Goal: Transaction & Acquisition: Book appointment/travel/reservation

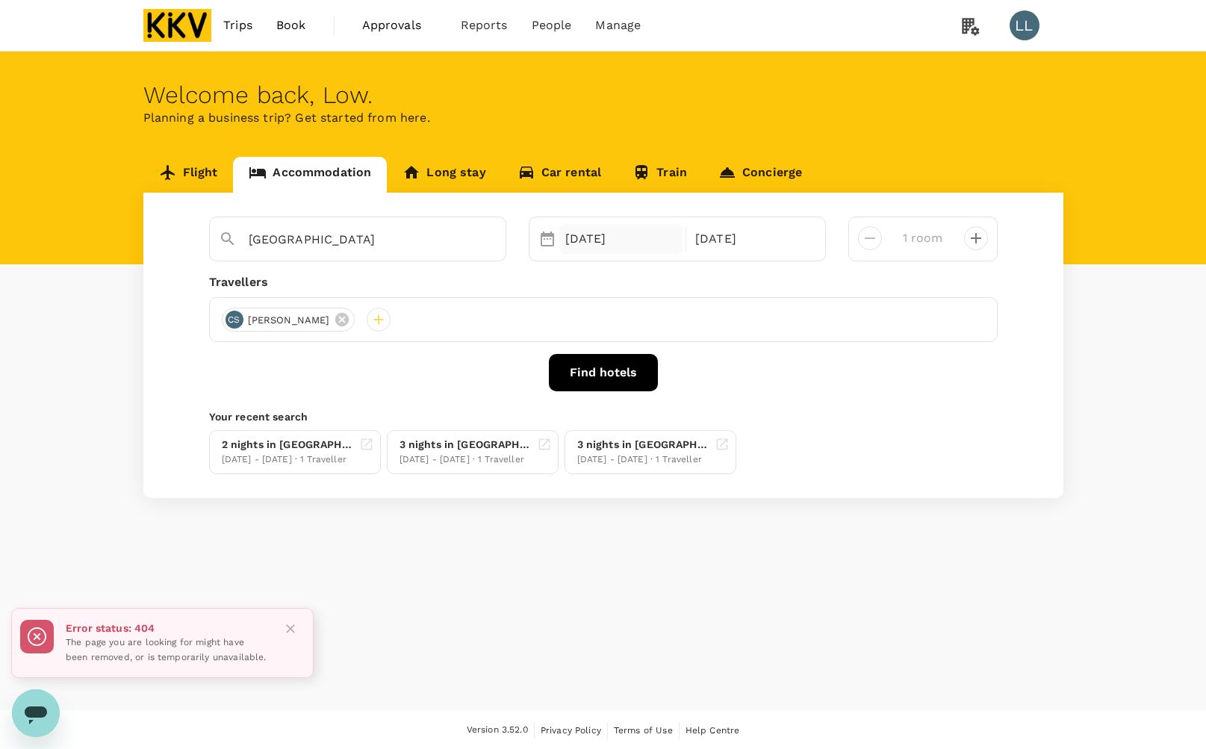
click at [613, 247] on div "13 Nov" at bounding box center [621, 239] width 124 height 30
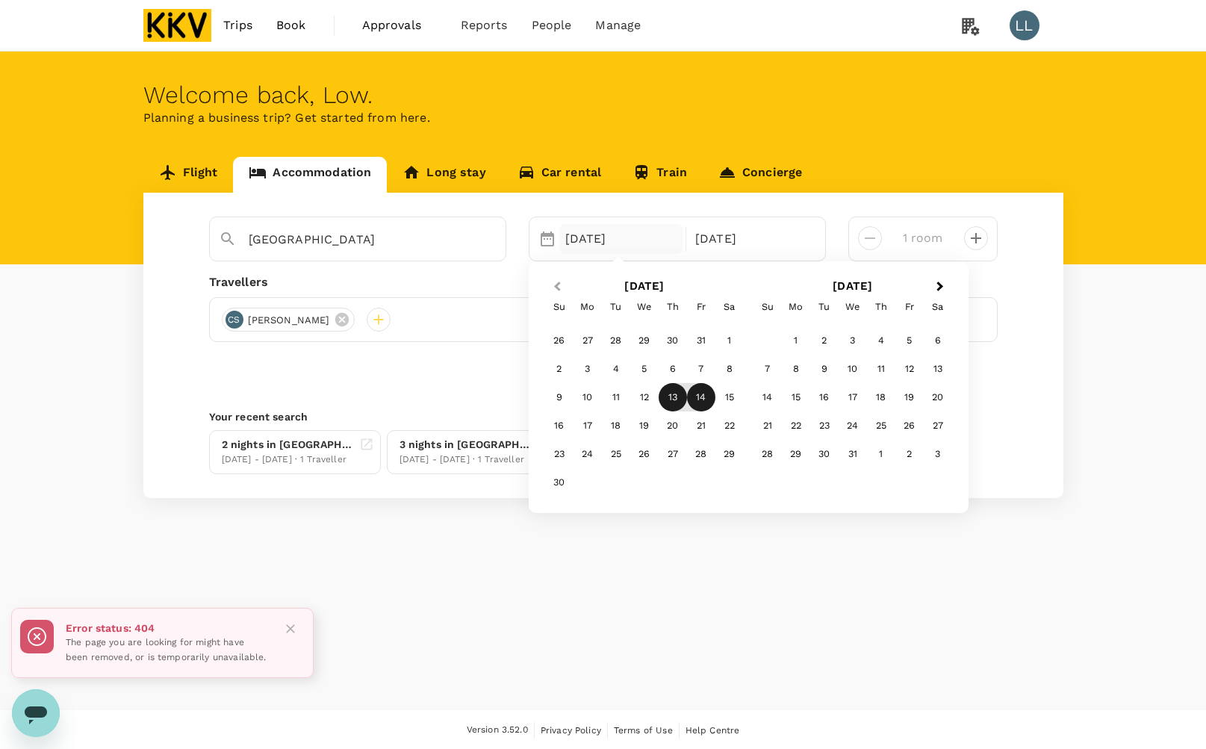
click at [557, 289] on span "Previous Month" at bounding box center [557, 287] width 0 height 17
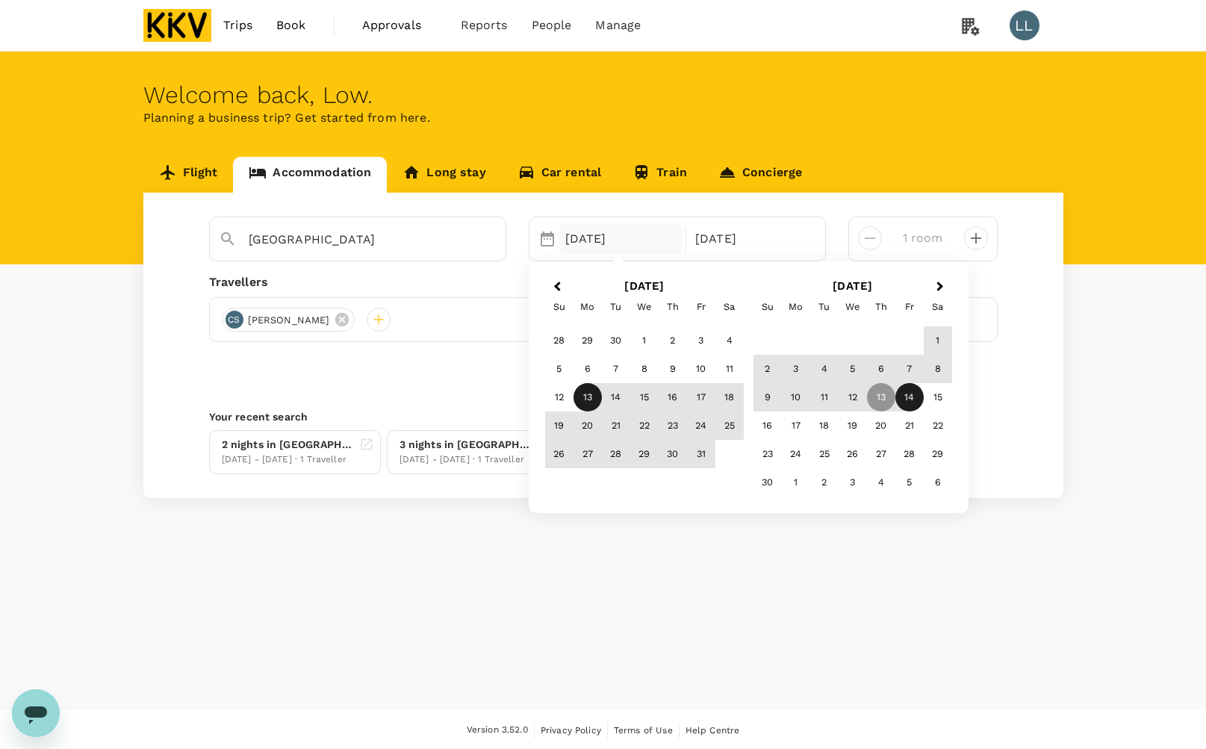
click at [591, 393] on div "13" at bounding box center [588, 397] width 28 height 28
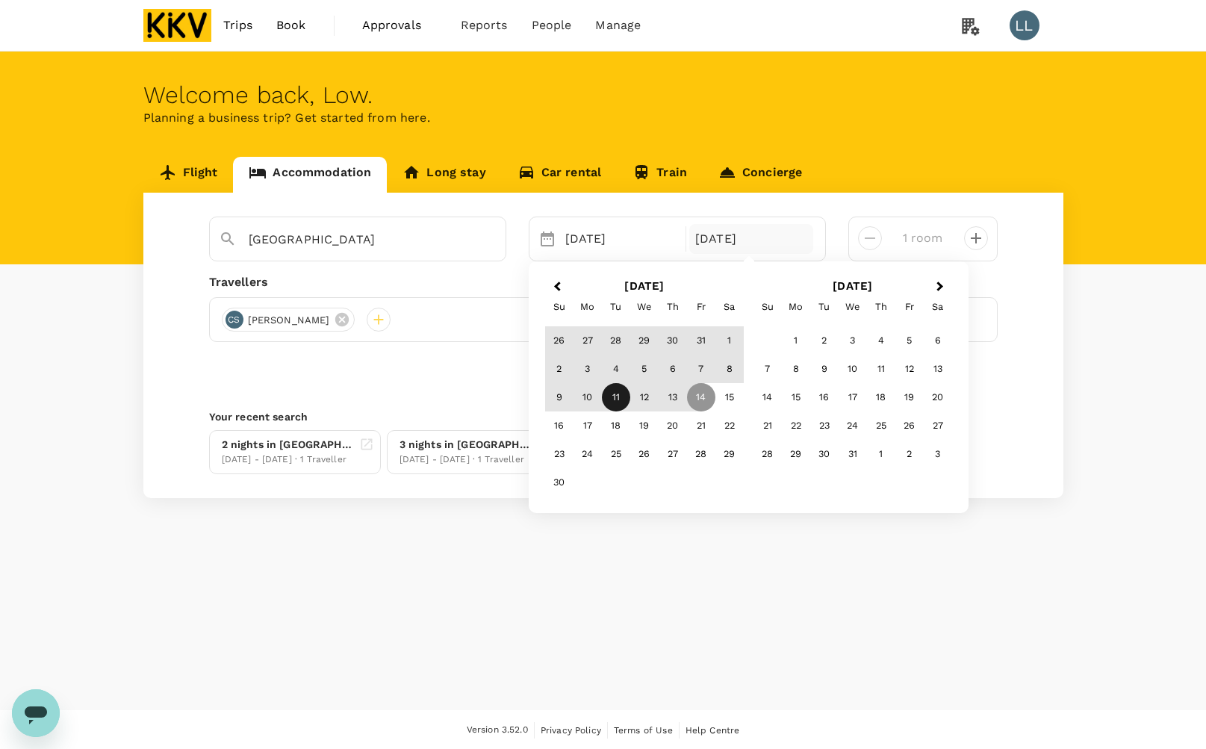
click at [616, 393] on div "11" at bounding box center [616, 397] width 28 height 28
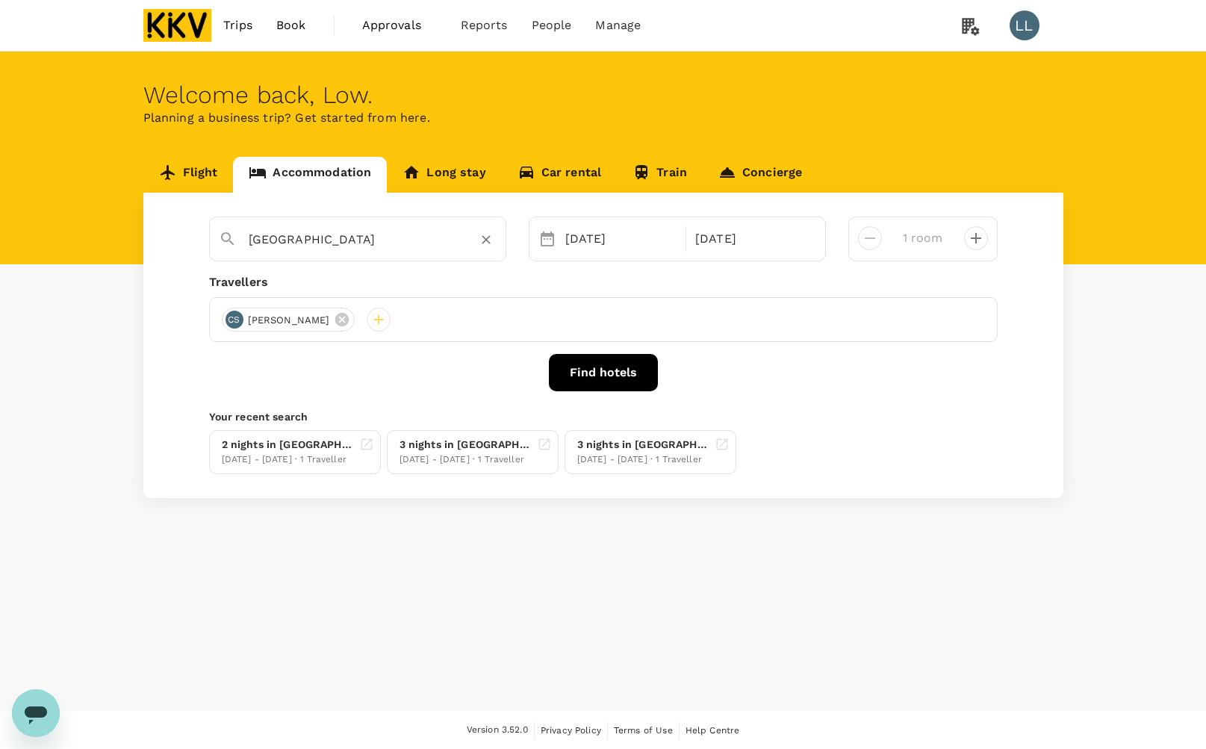
drag, startPoint x: 348, startPoint y: 252, endPoint x: 435, endPoint y: 244, distance: 87.0
click at [349, 251] on div "[GEOGRAPHIC_DATA]" at bounding box center [352, 233] width 290 height 39
click at [480, 237] on icon "Clear" at bounding box center [486, 239] width 15 height 15
paste input "Resorts World Genting - First World Hotel"
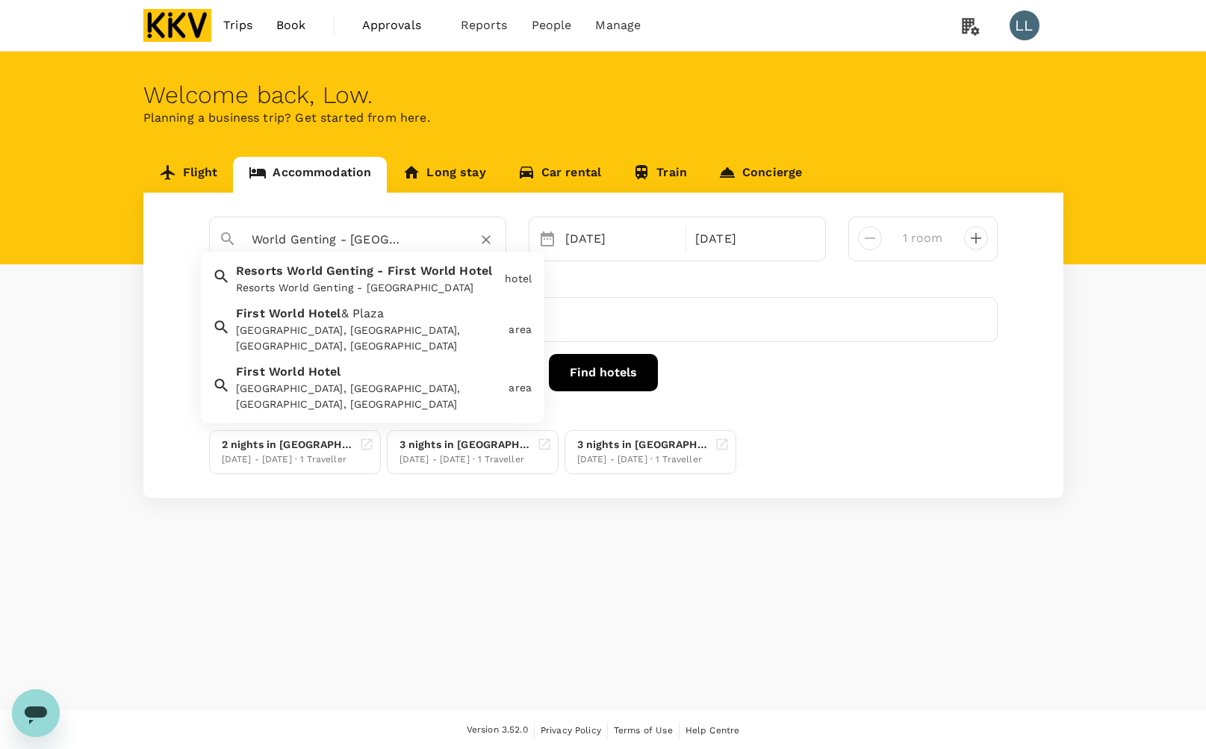
click at [314, 273] on span "World" at bounding box center [305, 271] width 36 height 14
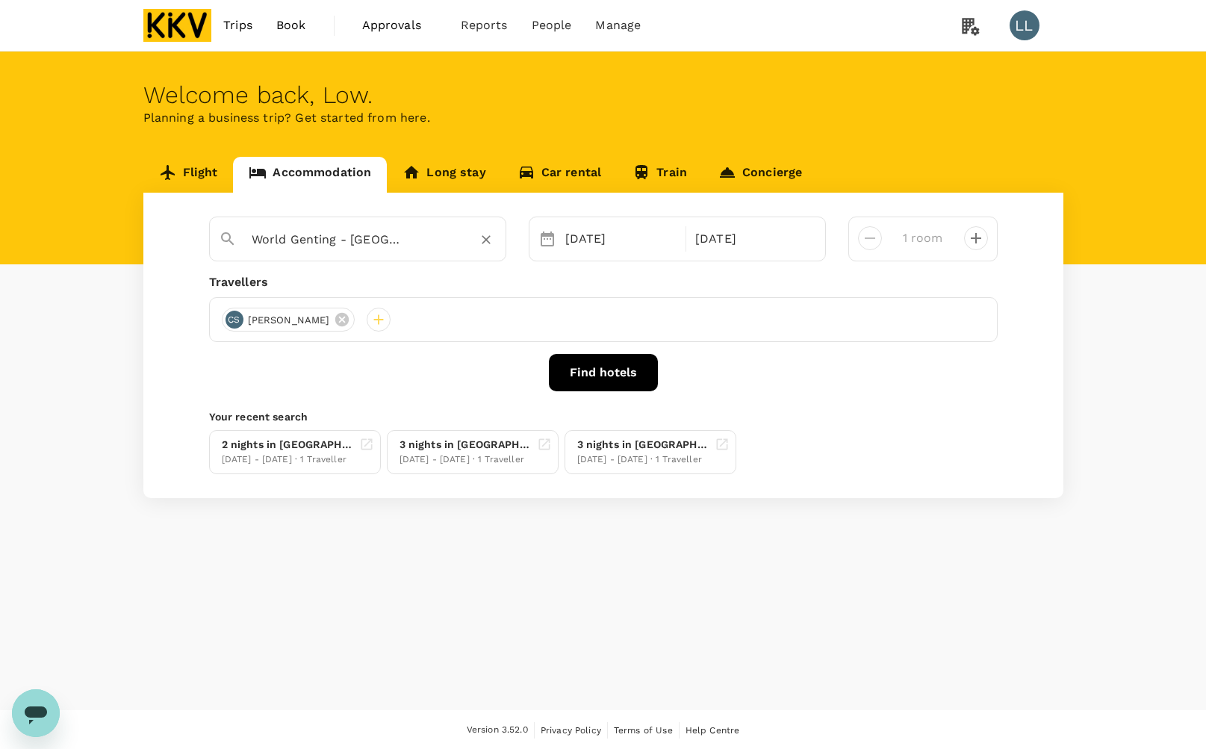
type input "Resorts World Genting - First World Hotel"
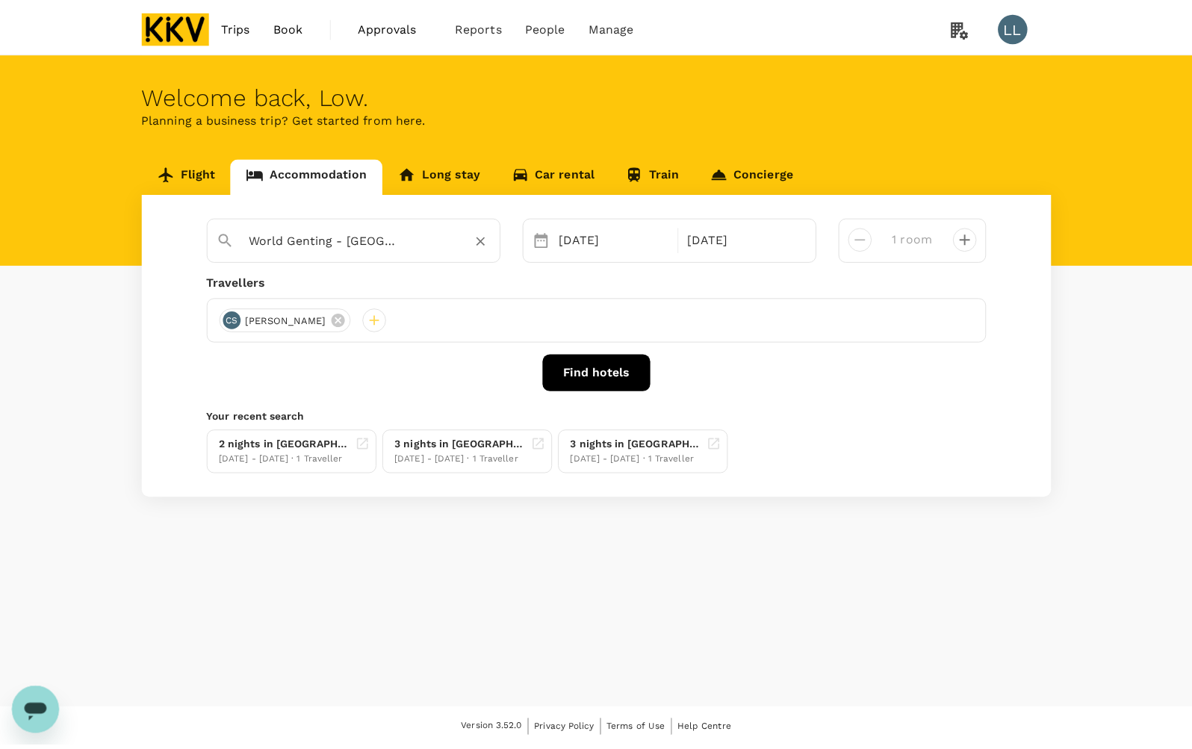
scroll to position [0, 0]
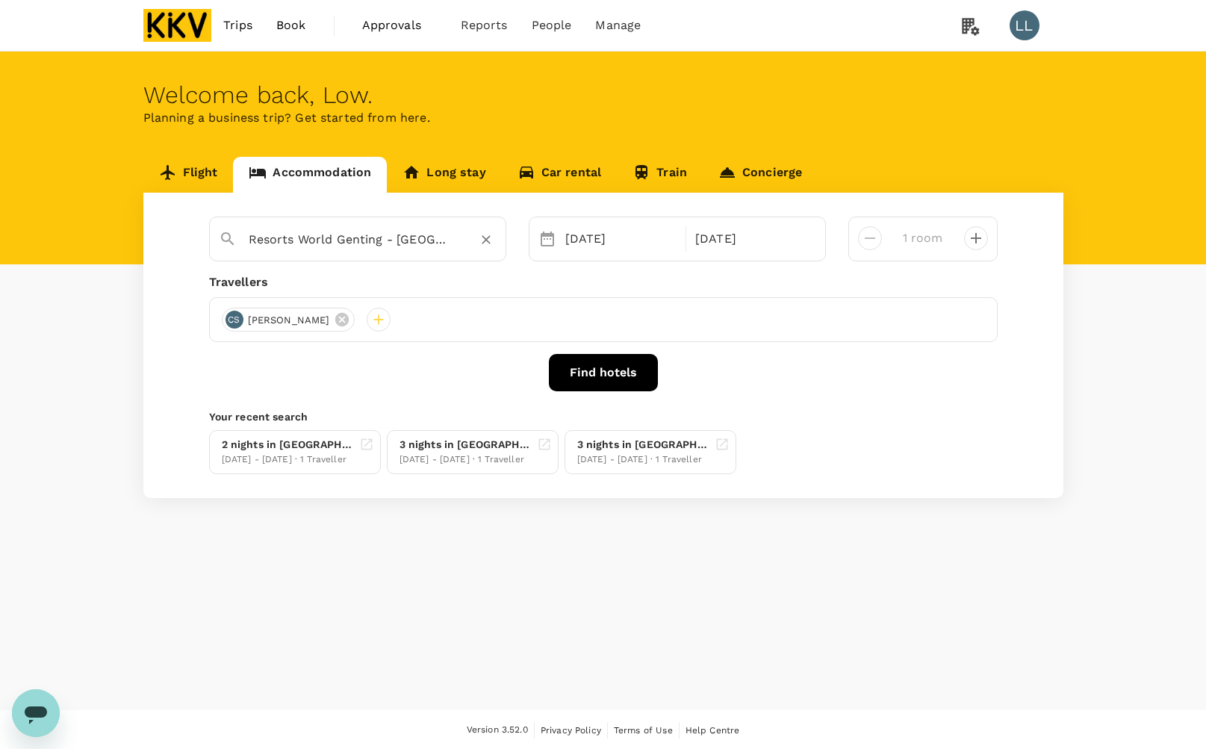
click at [609, 373] on button "Find hotels" at bounding box center [603, 372] width 109 height 37
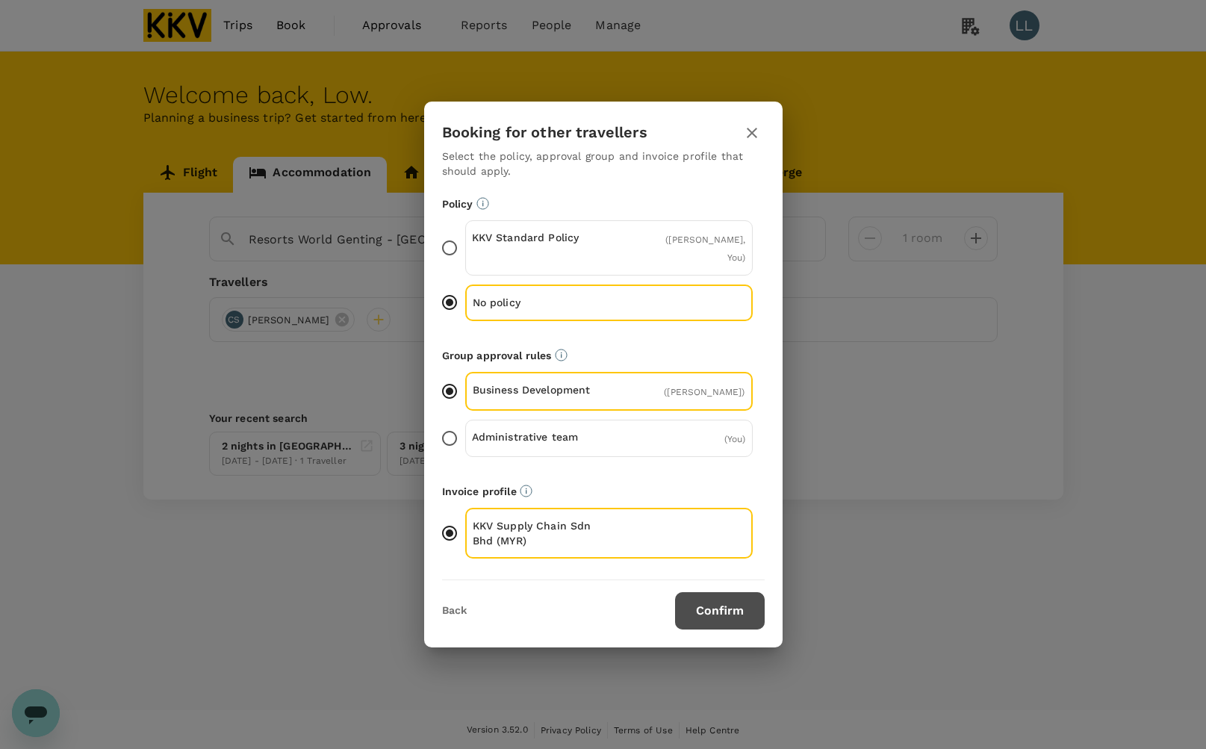
click at [730, 606] on button "Confirm" at bounding box center [720, 610] width 90 height 37
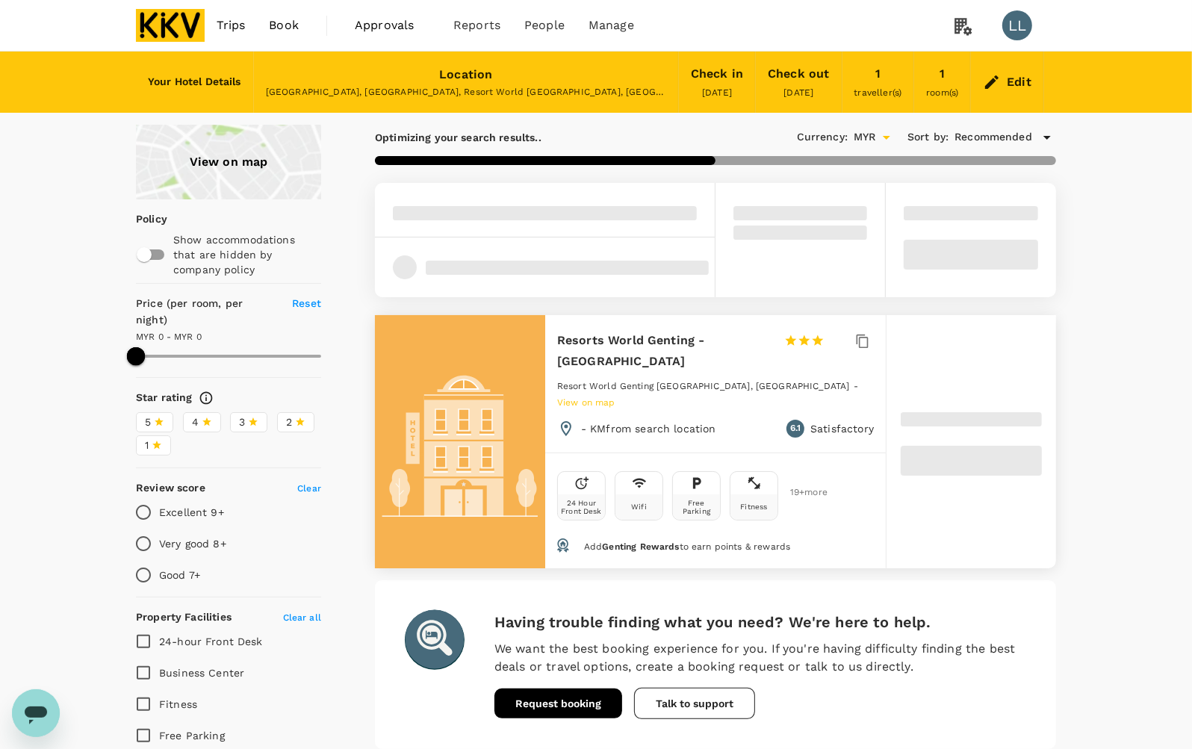
type input "359"
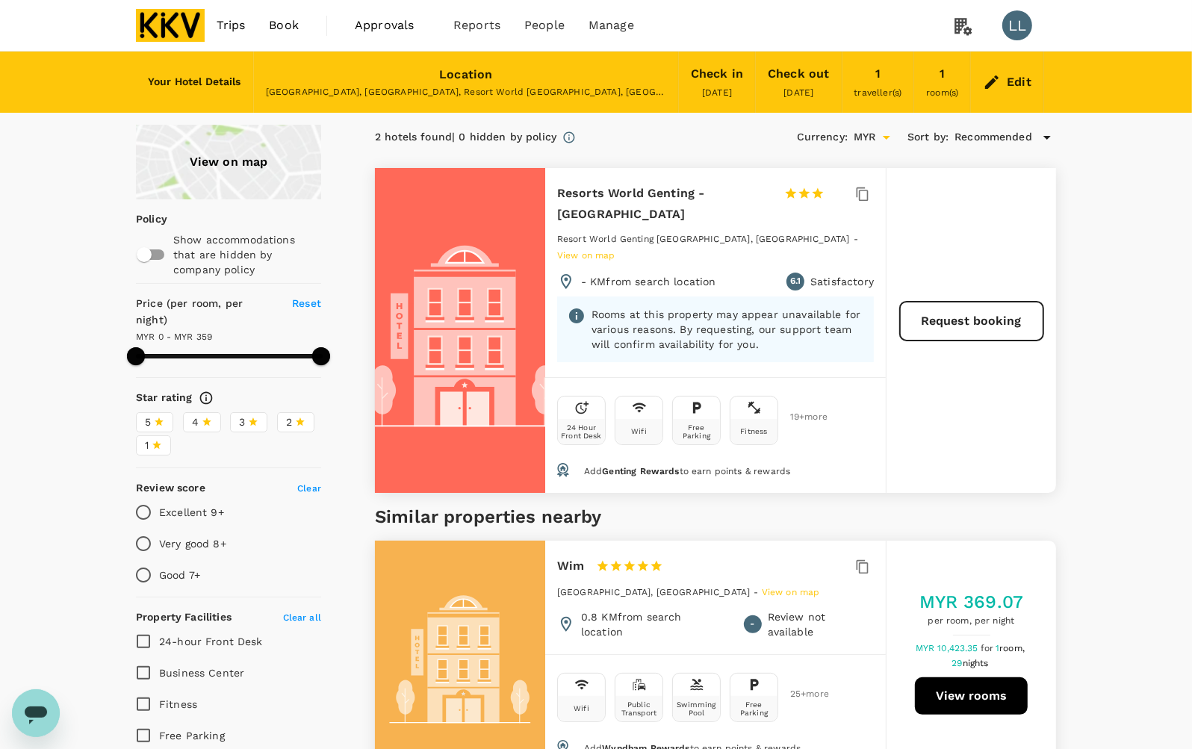
click at [1130, 471] on div "View on map Policy Show accommodations that are hidden by company policy Price …" at bounding box center [596, 640] width 1192 height 1030
click at [1023, 90] on div "Edit" at bounding box center [1019, 82] width 25 height 21
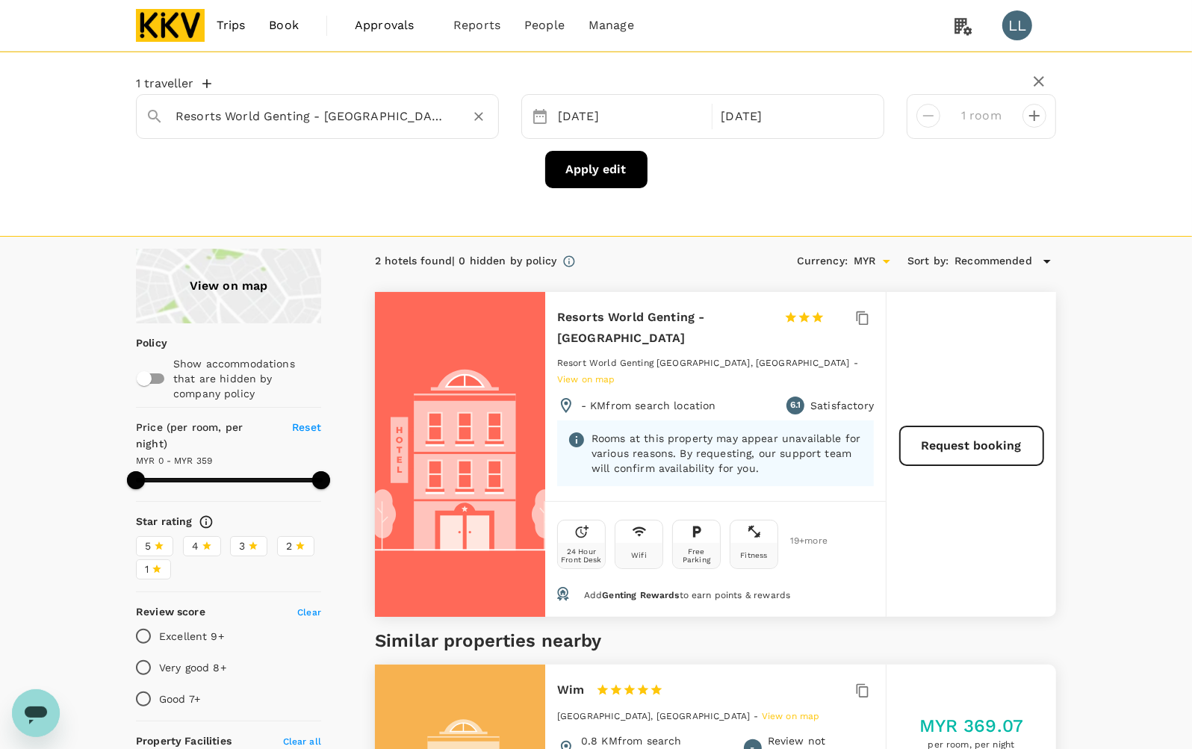
click at [488, 117] on button "Open" at bounding box center [489, 116] width 3 height 3
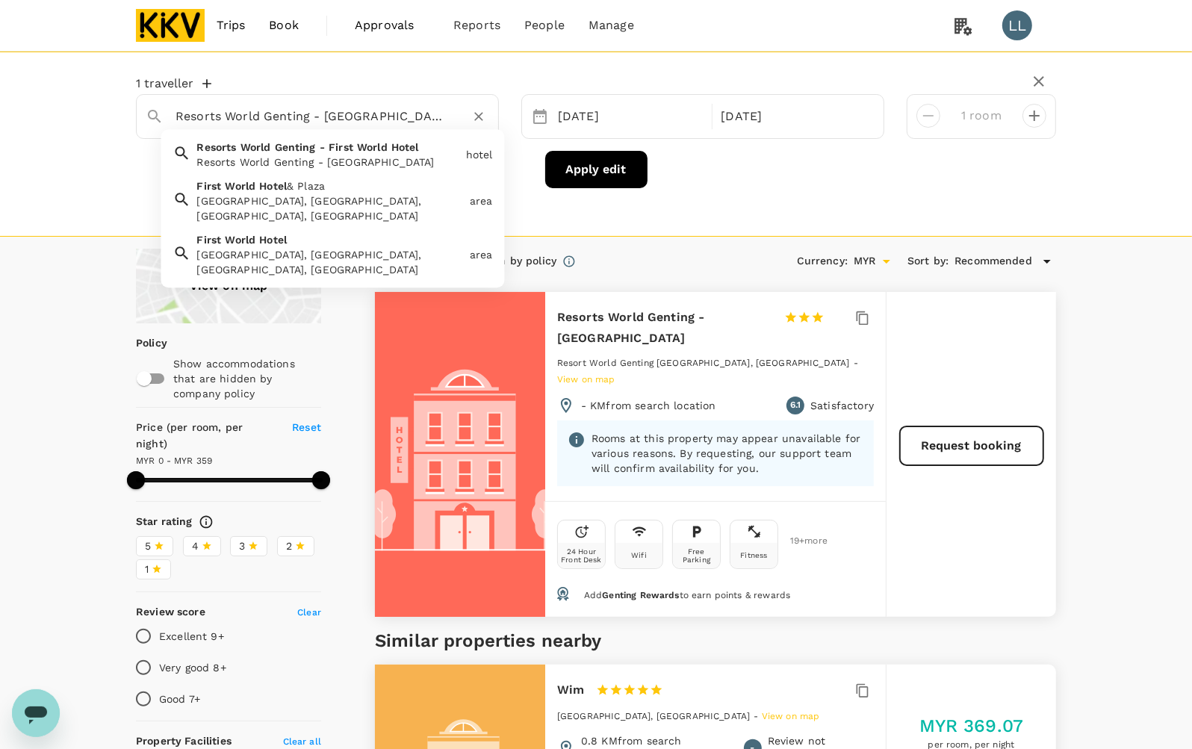
click at [423, 117] on input "Resorts World Genting - First World Hotel" at bounding box center [312, 116] width 272 height 23
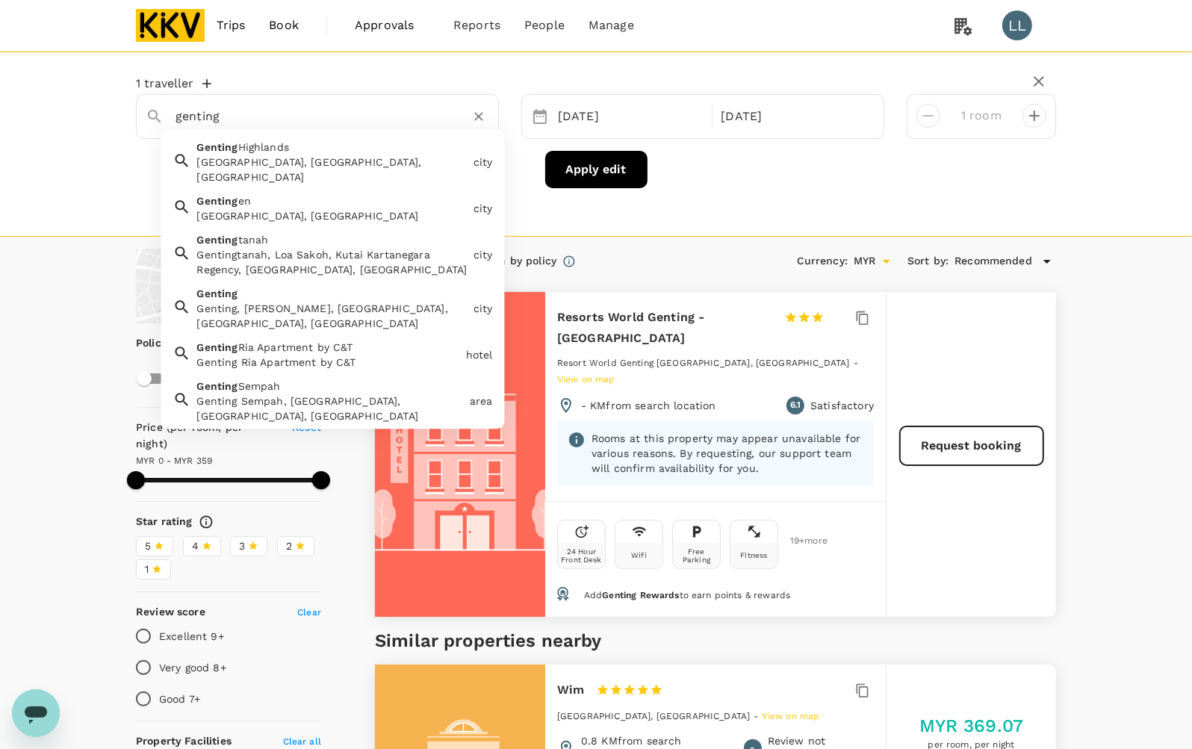
click at [382, 152] on div "Genting Highlands Genting Highlands, Pahang, Malaysia" at bounding box center [329, 159] width 276 height 51
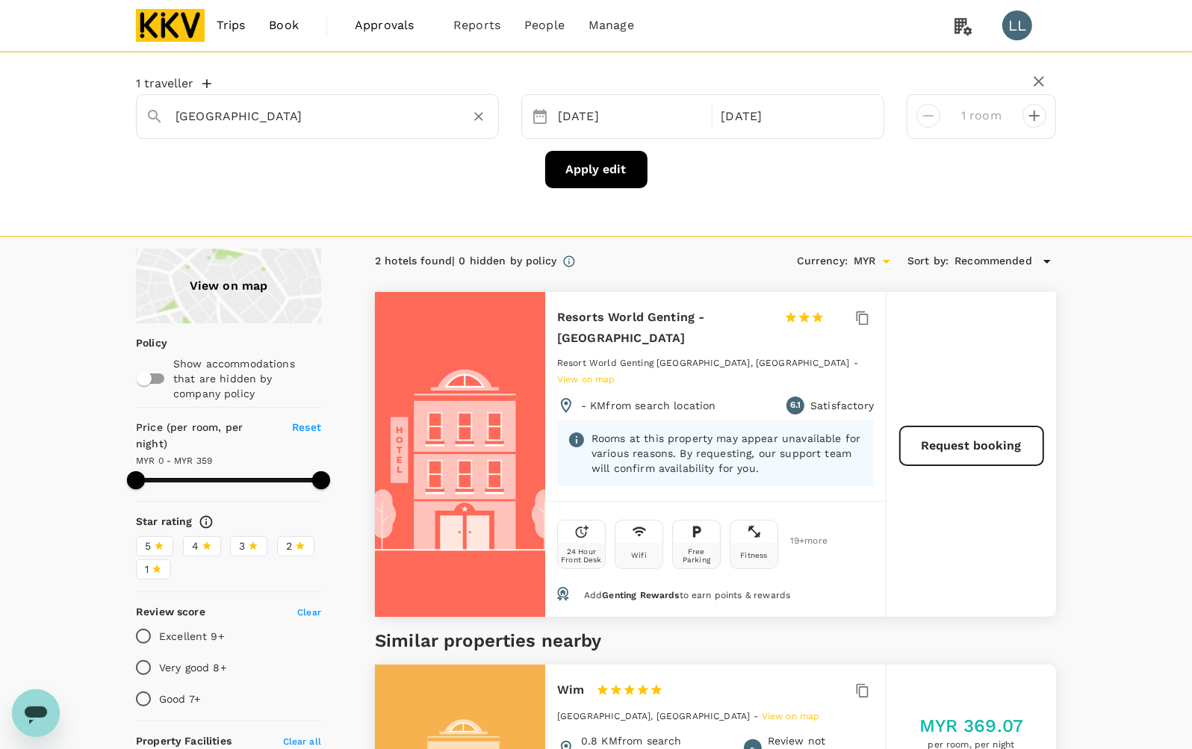
type input "[GEOGRAPHIC_DATA]"
click at [600, 167] on button "Apply edit" at bounding box center [596, 169] width 102 height 37
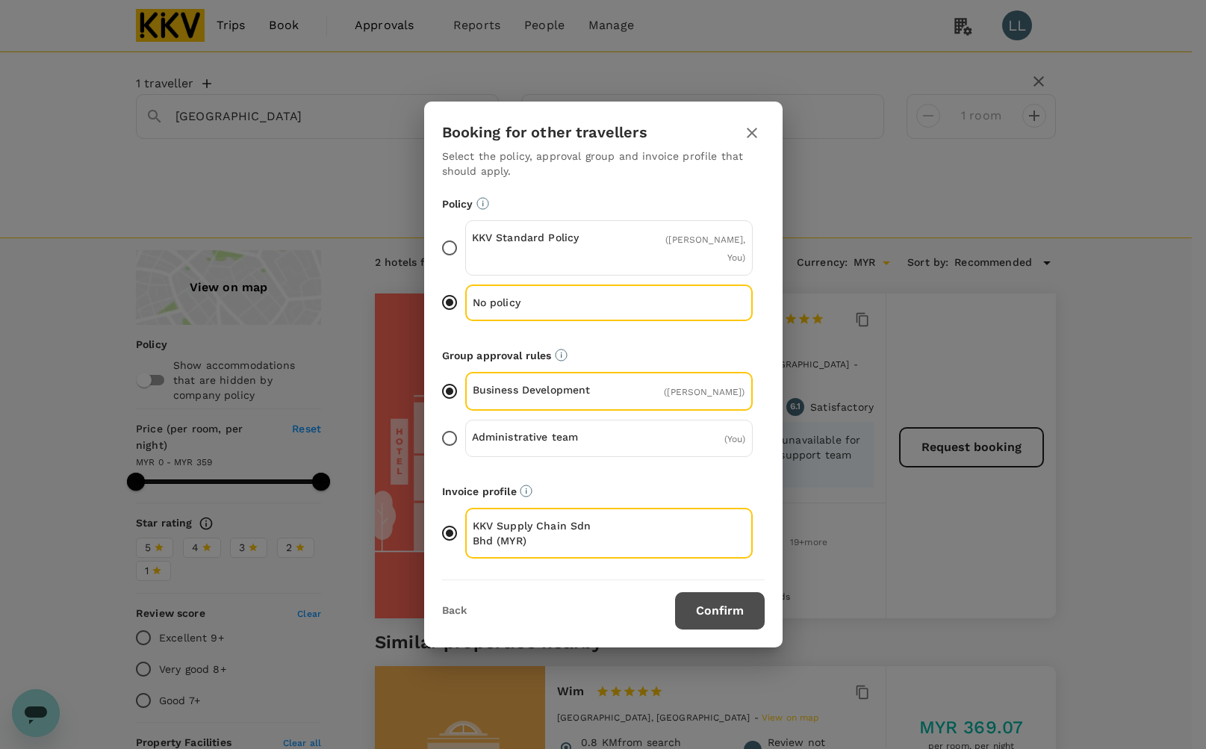
click at [741, 614] on button "Confirm" at bounding box center [720, 610] width 90 height 37
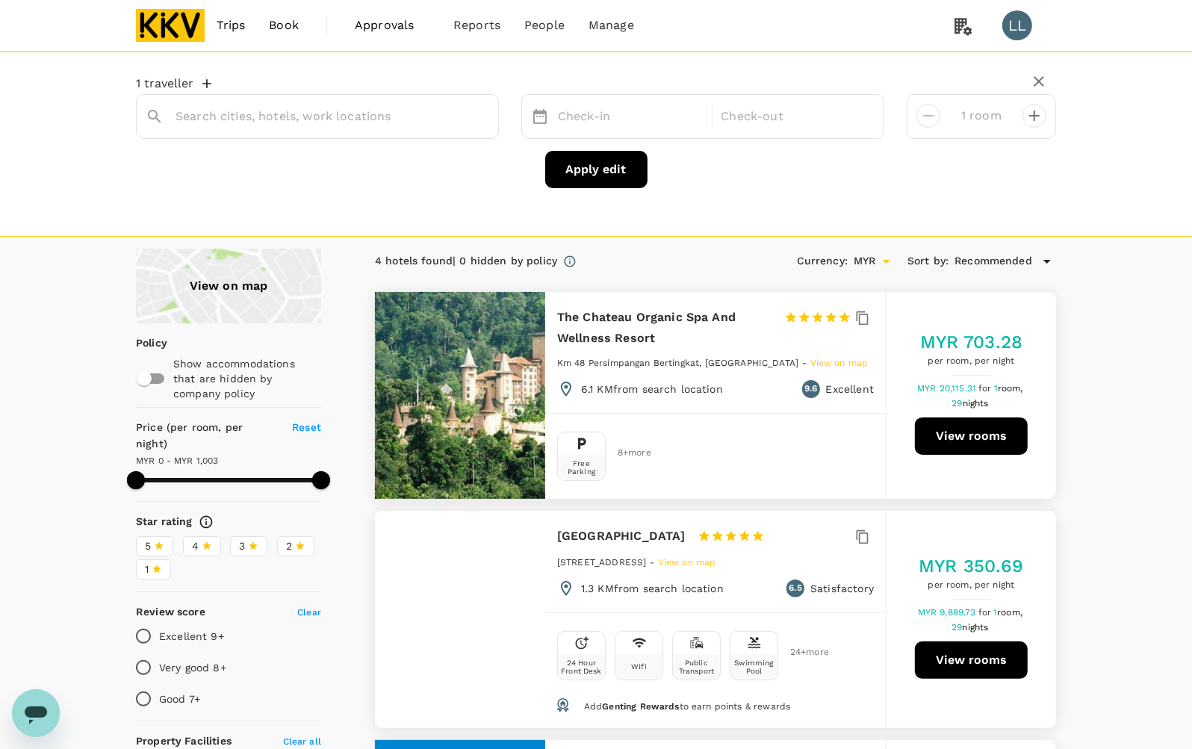
type input "[GEOGRAPHIC_DATA]"
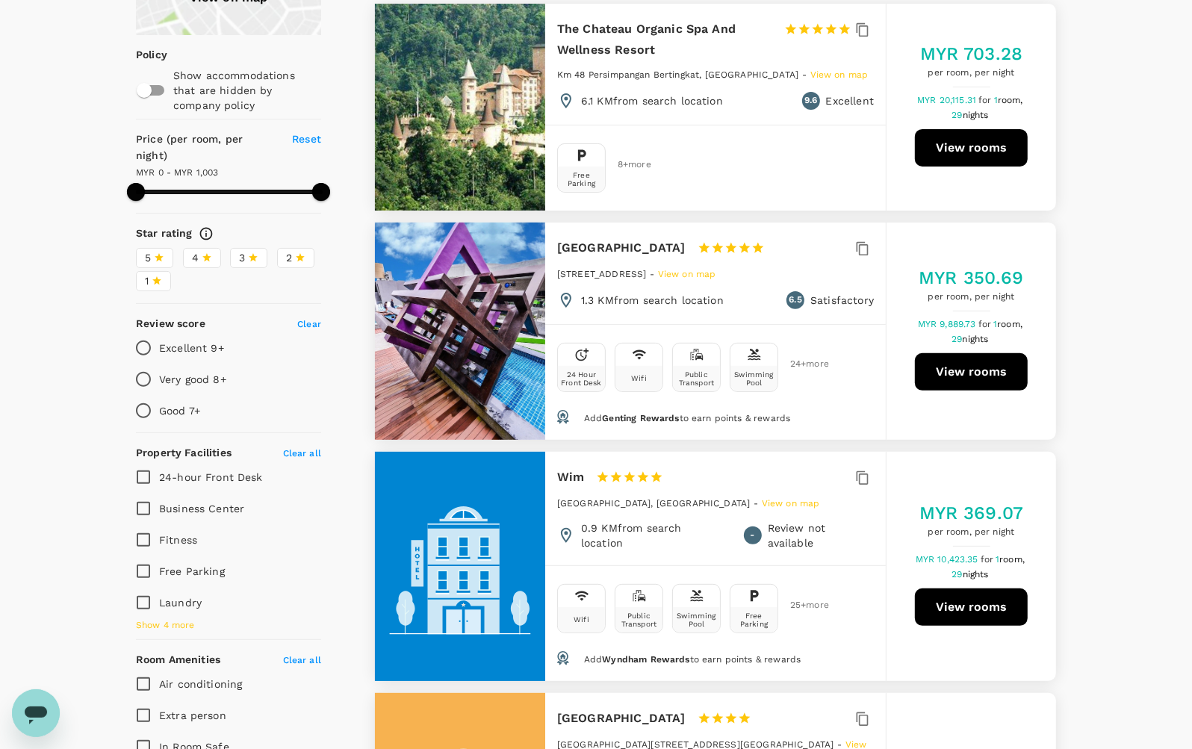
scroll to position [286, 0]
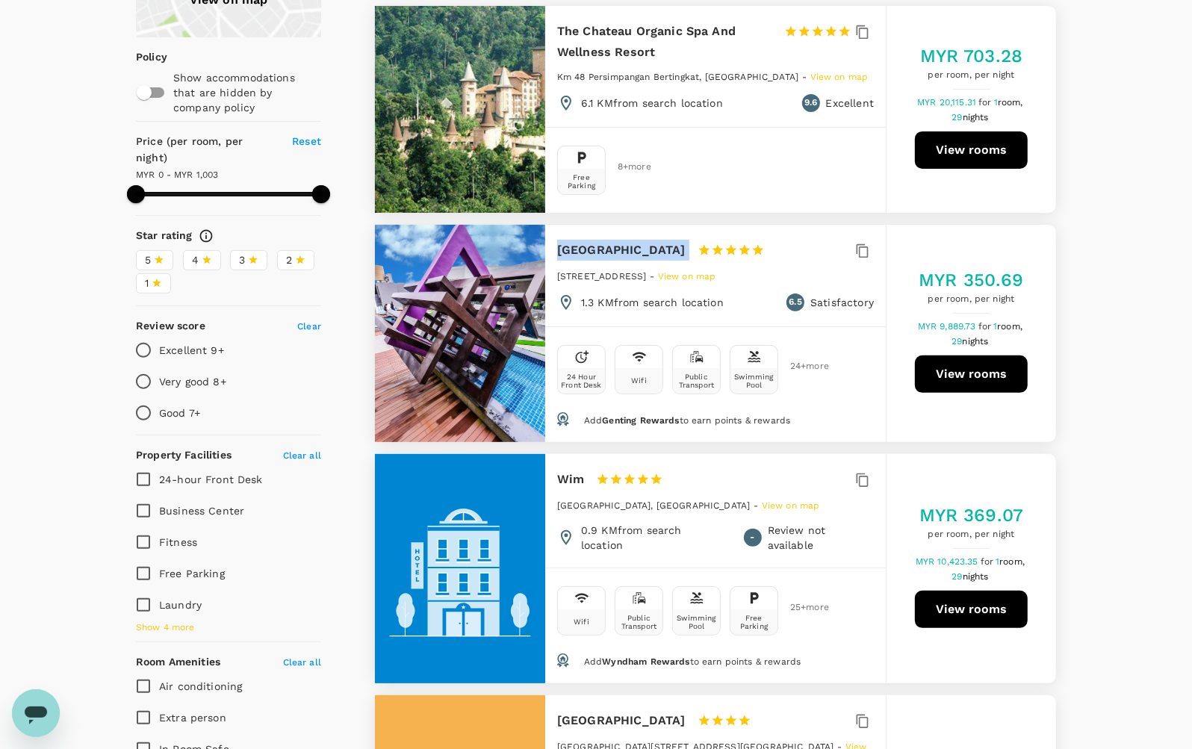
drag, startPoint x: 553, startPoint y: 248, endPoint x: 715, endPoint y: 248, distance: 162.1
click at [715, 248] on div "Grand Ion Delemen Hotel 1 Star 2 Stars 3 Stars 4 Stars 5 Stars Jalan Ion Deleme…" at bounding box center [715, 276] width 341 height 102
copy div "[GEOGRAPHIC_DATA]"
click at [957, 373] on button "View rooms" at bounding box center [971, 373] width 113 height 37
type input "1002"
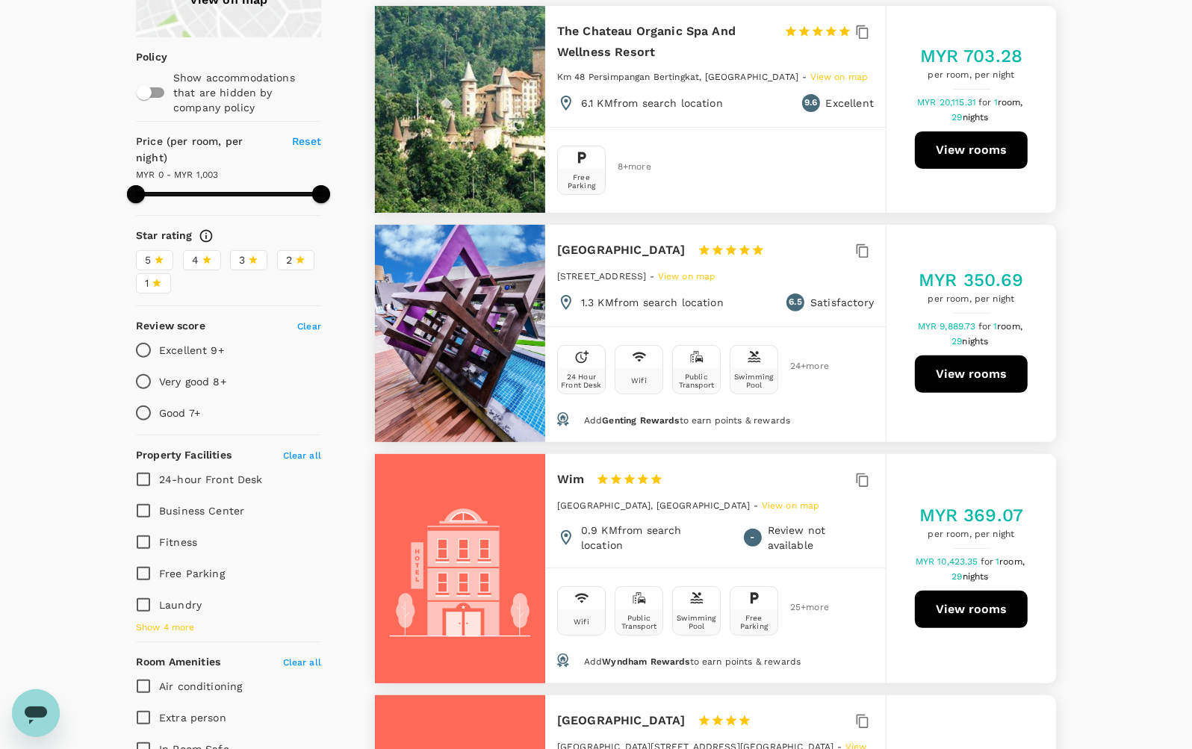
click at [1134, 299] on div "View on map Policy Show accommodations that are hidden by company policy Price …" at bounding box center [596, 560] width 1192 height 1195
click at [962, 372] on button "View rooms" at bounding box center [971, 373] width 113 height 37
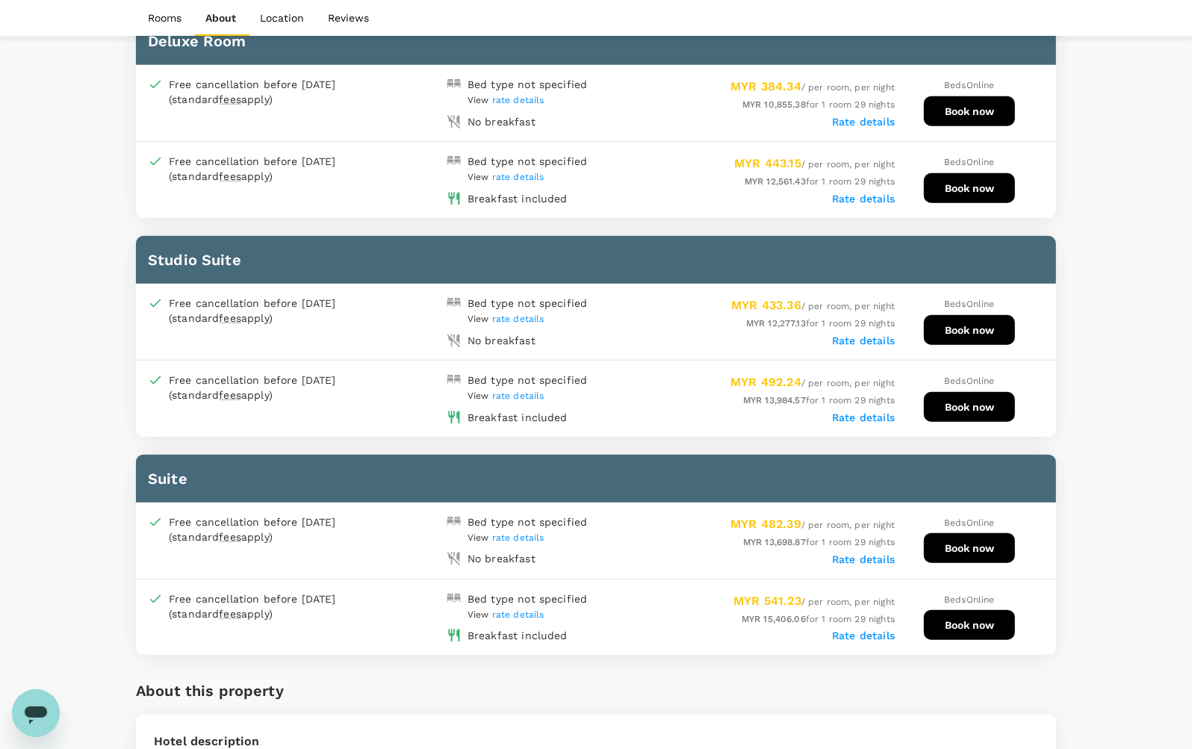
scroll to position [1027, 0]
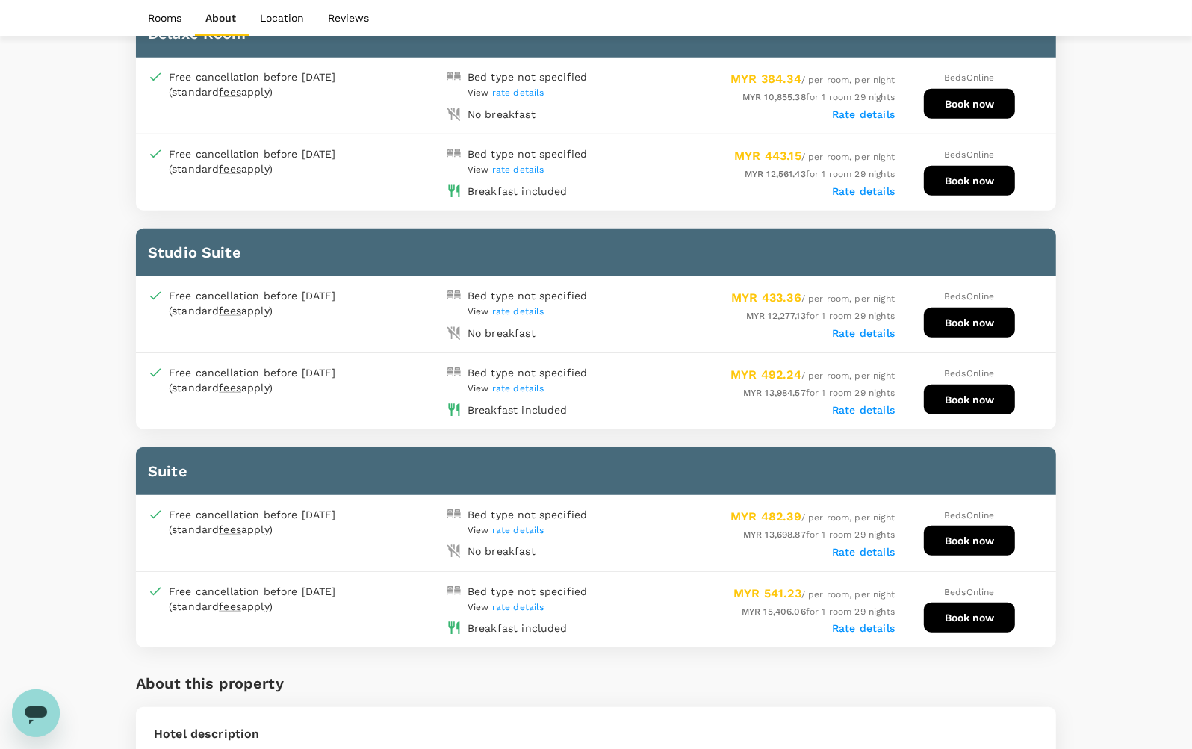
click at [860, 108] on label "Rate details" at bounding box center [863, 114] width 63 height 12
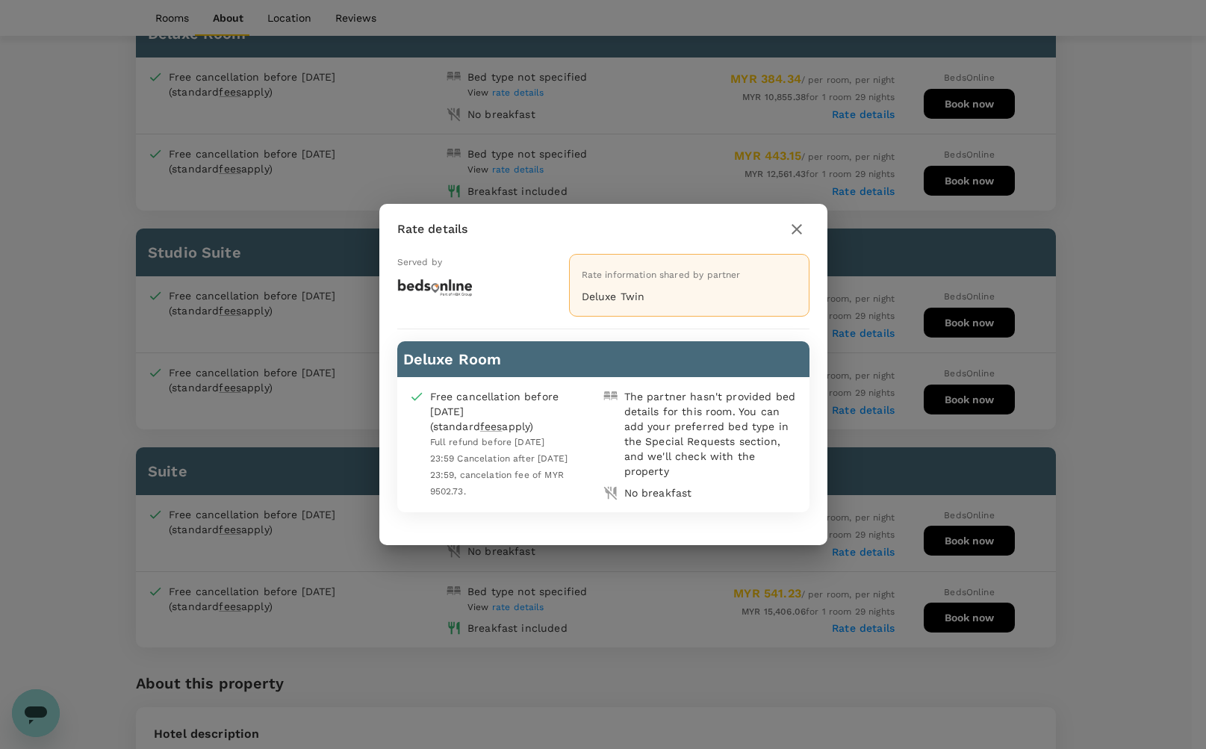
click at [797, 236] on icon "button" at bounding box center [797, 229] width 18 height 18
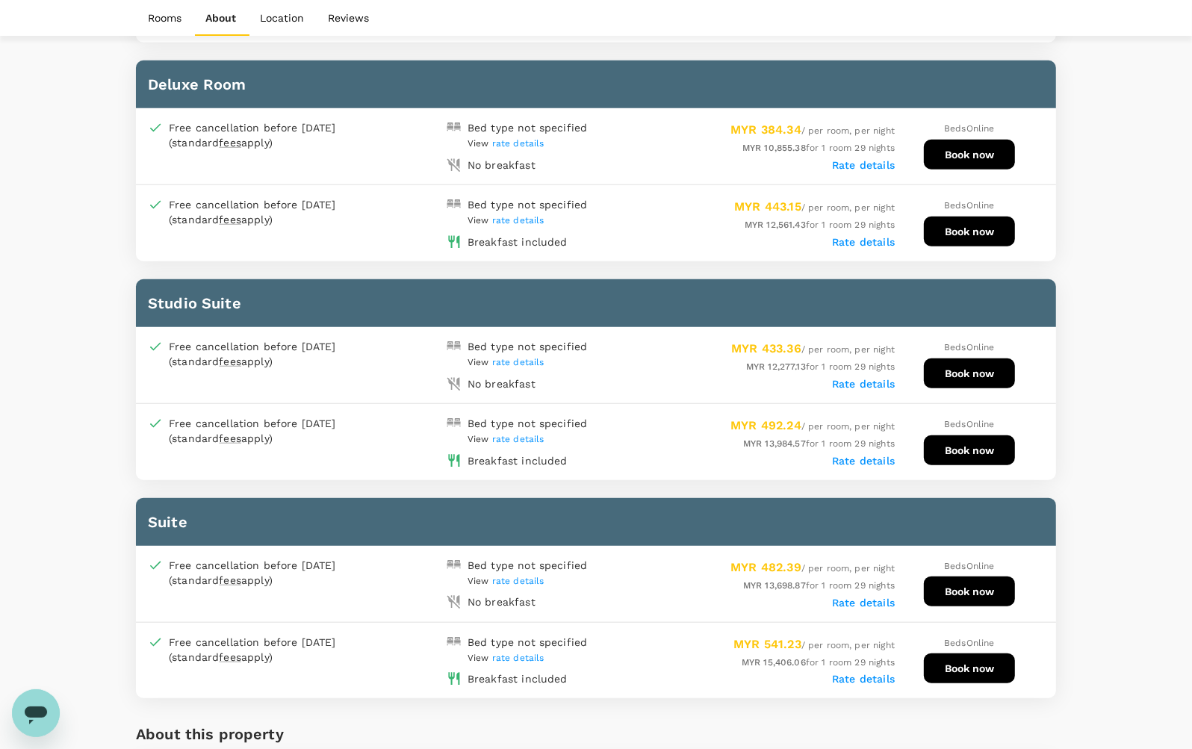
scroll to position [934, 0]
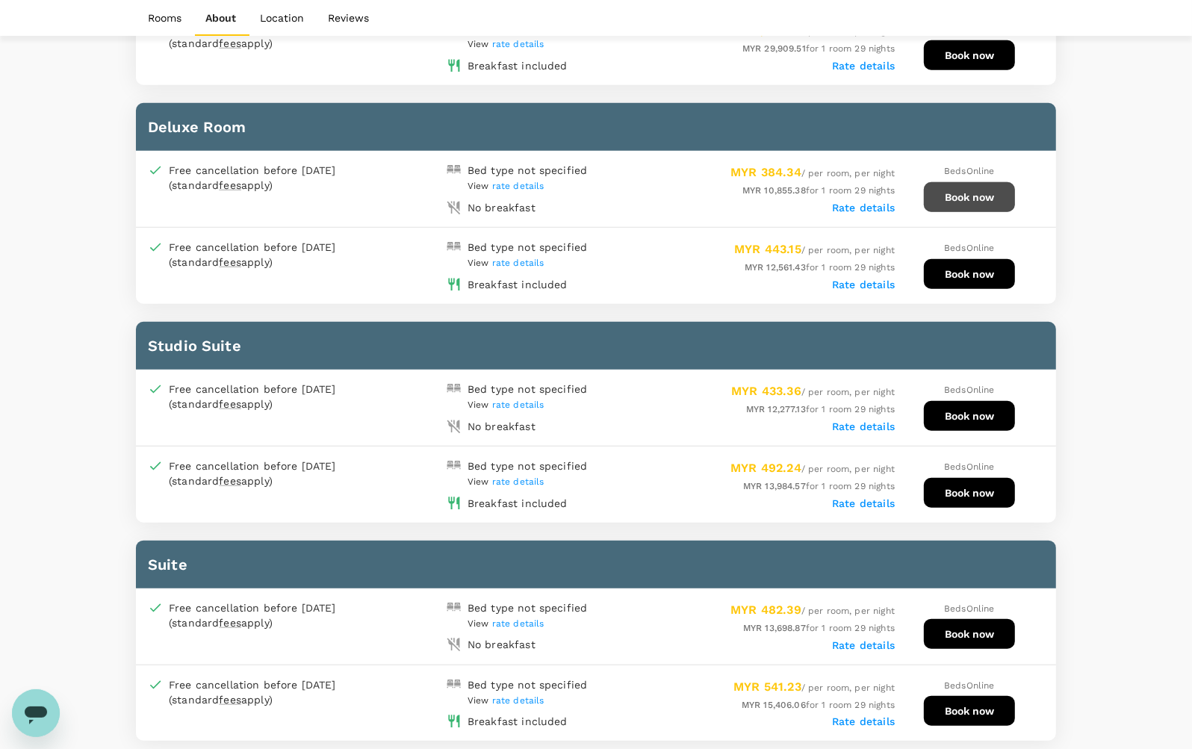
click at [941, 193] on button "Book now" at bounding box center [969, 197] width 91 height 30
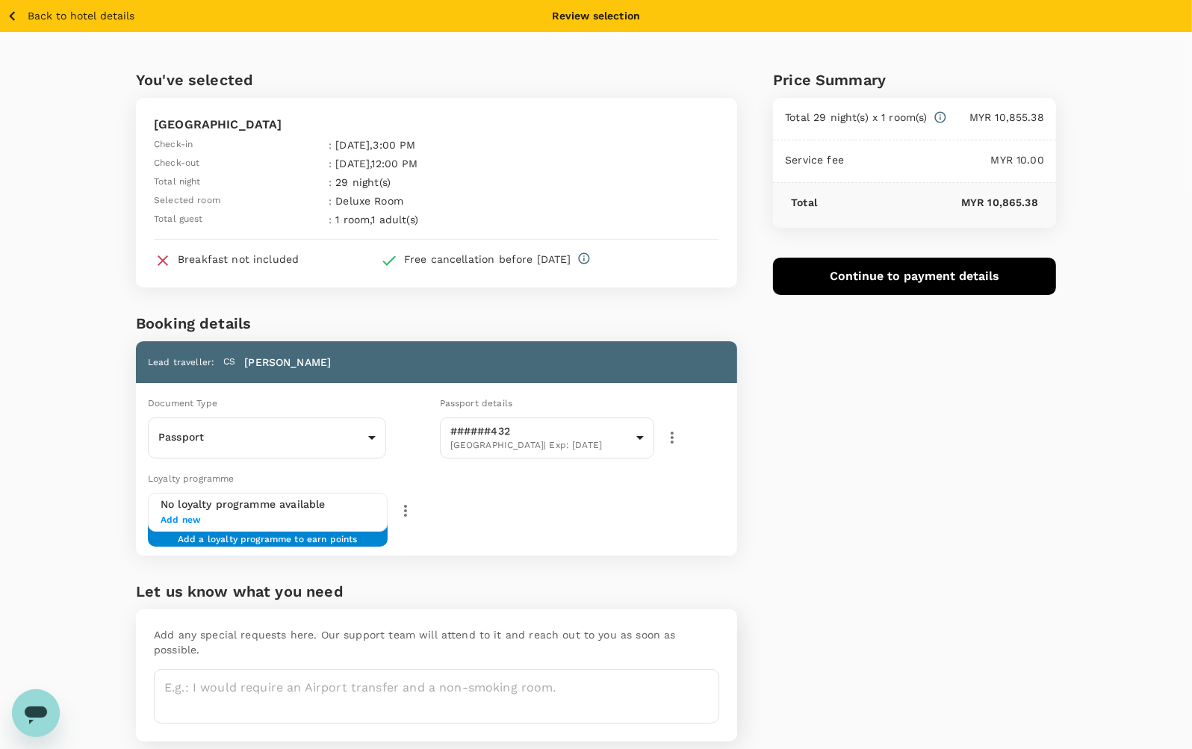
click at [12, 12] on icon "button" at bounding box center [12, 16] width 19 height 19
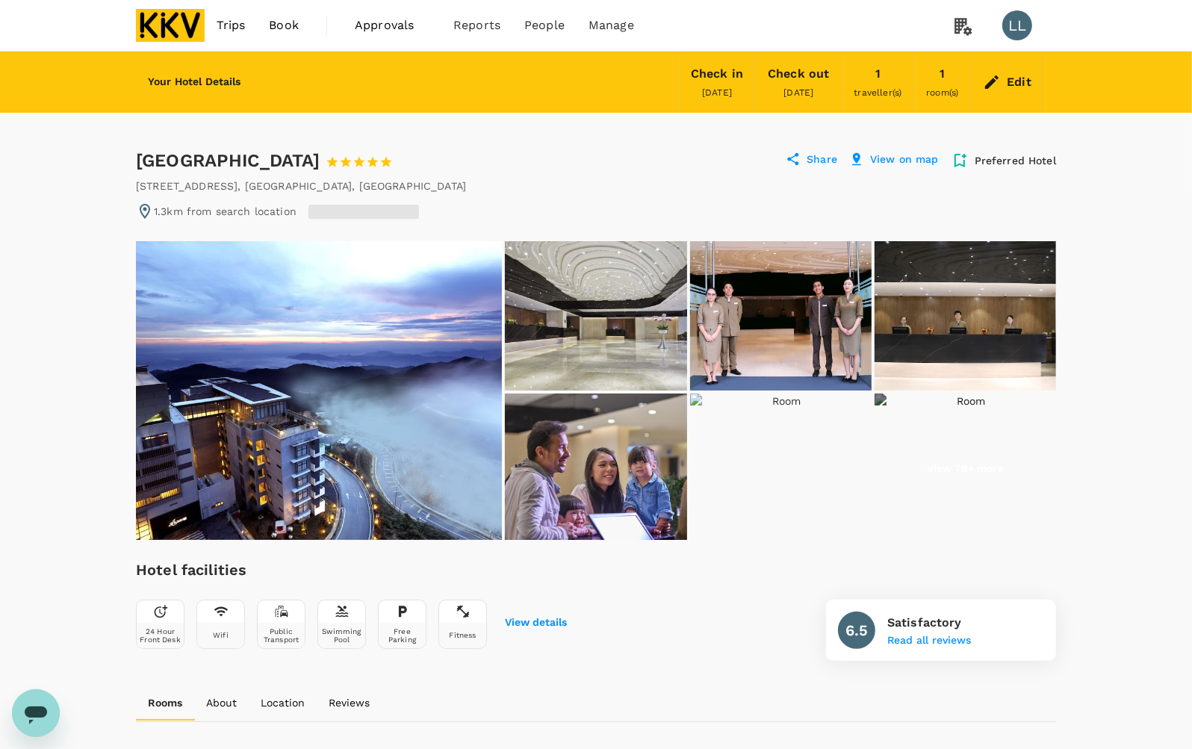
click at [1022, 84] on div "Edit" at bounding box center [1019, 82] width 25 height 21
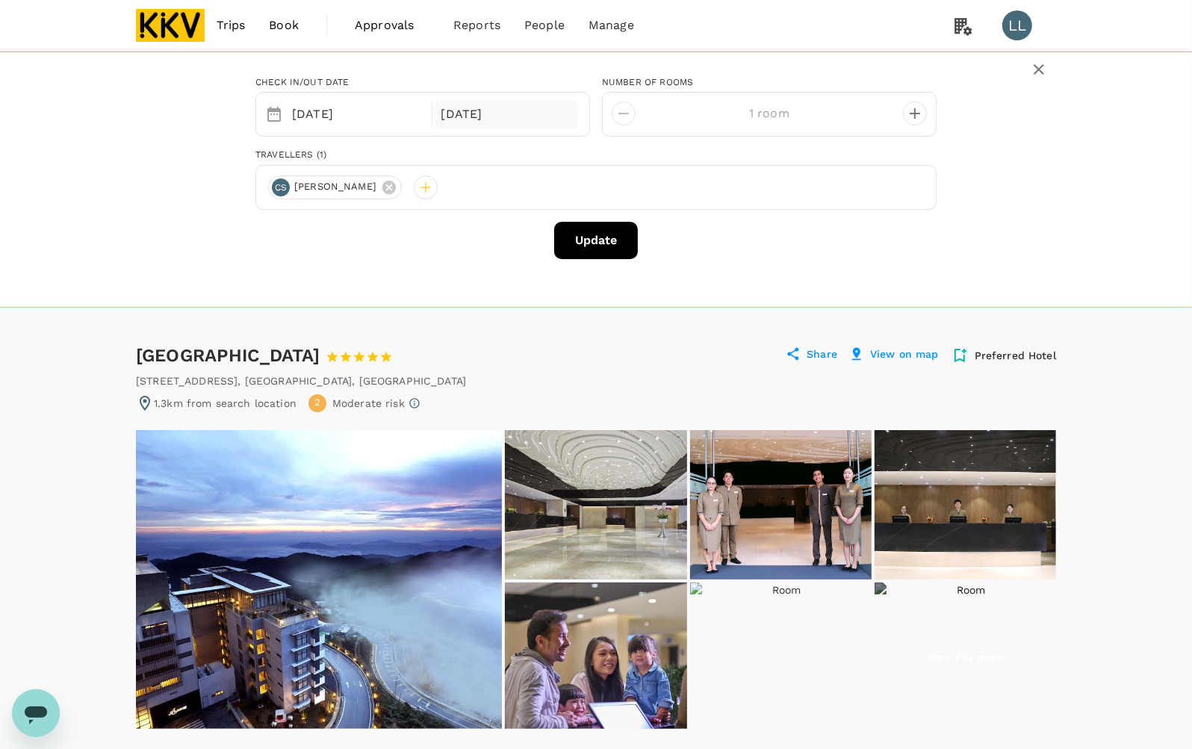
click at [486, 114] on div "[DATE]" at bounding box center [506, 114] width 143 height 29
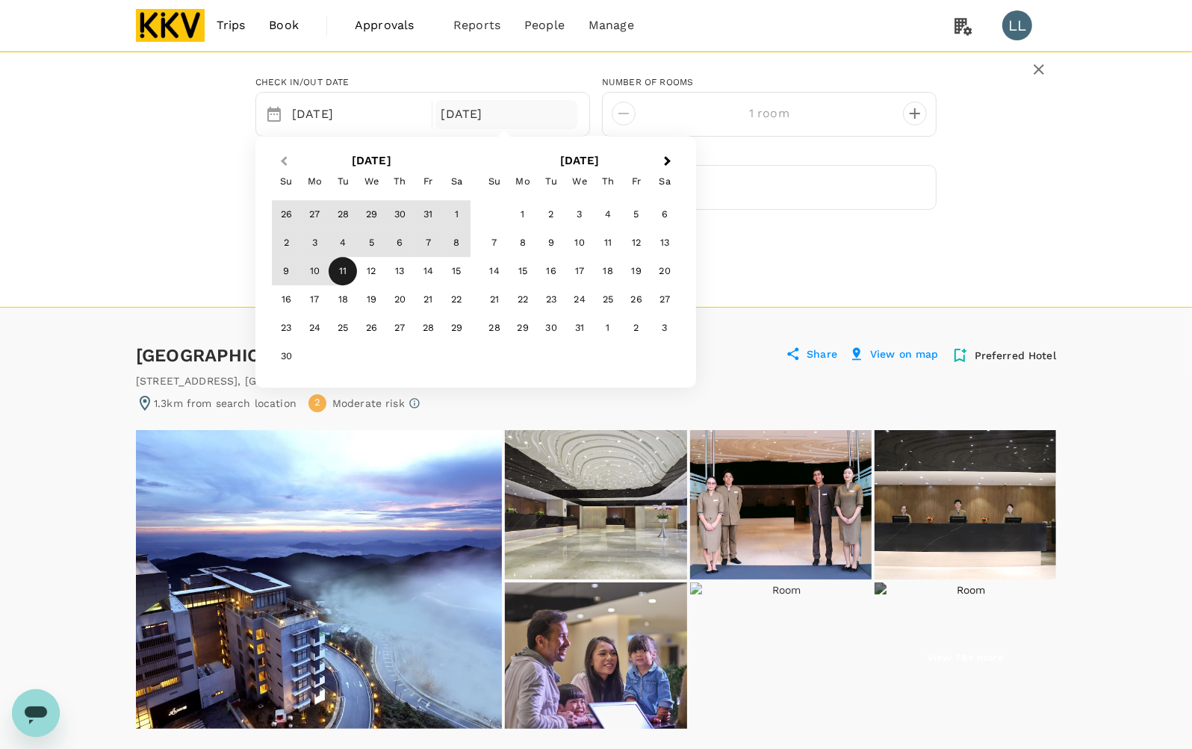
click at [284, 164] on span "Previous Month" at bounding box center [284, 161] width 0 height 17
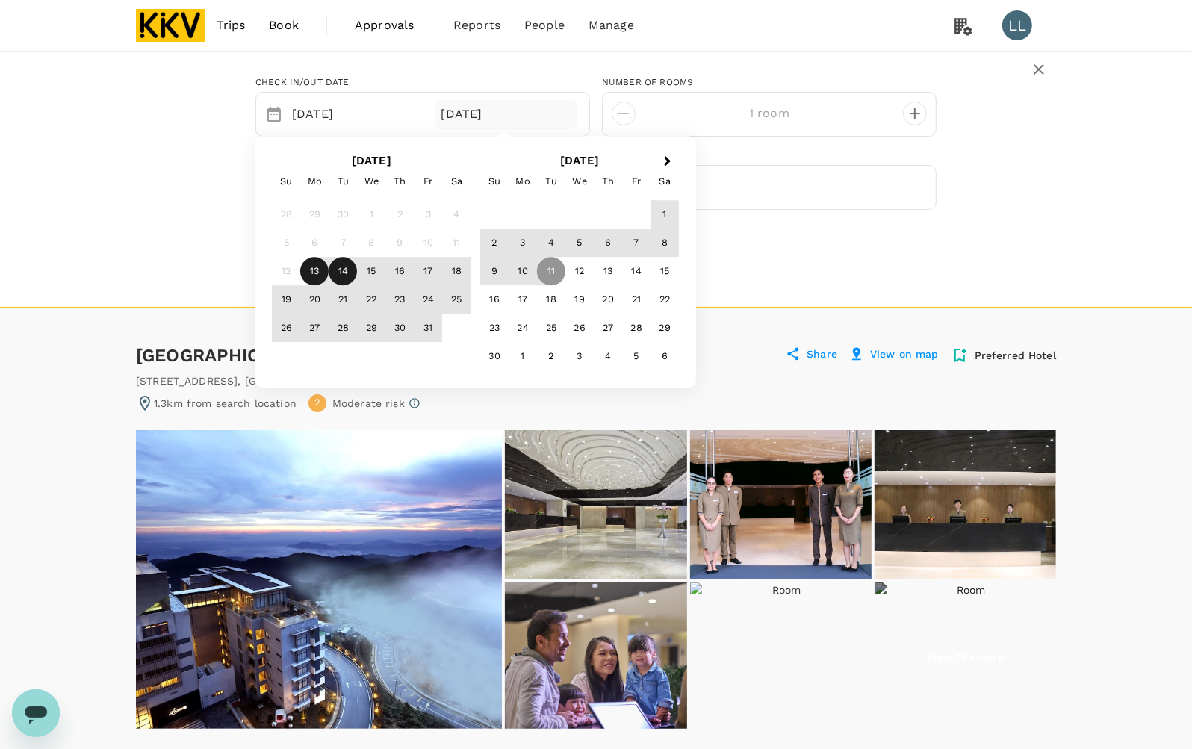
click at [334, 260] on div "14" at bounding box center [343, 272] width 28 height 28
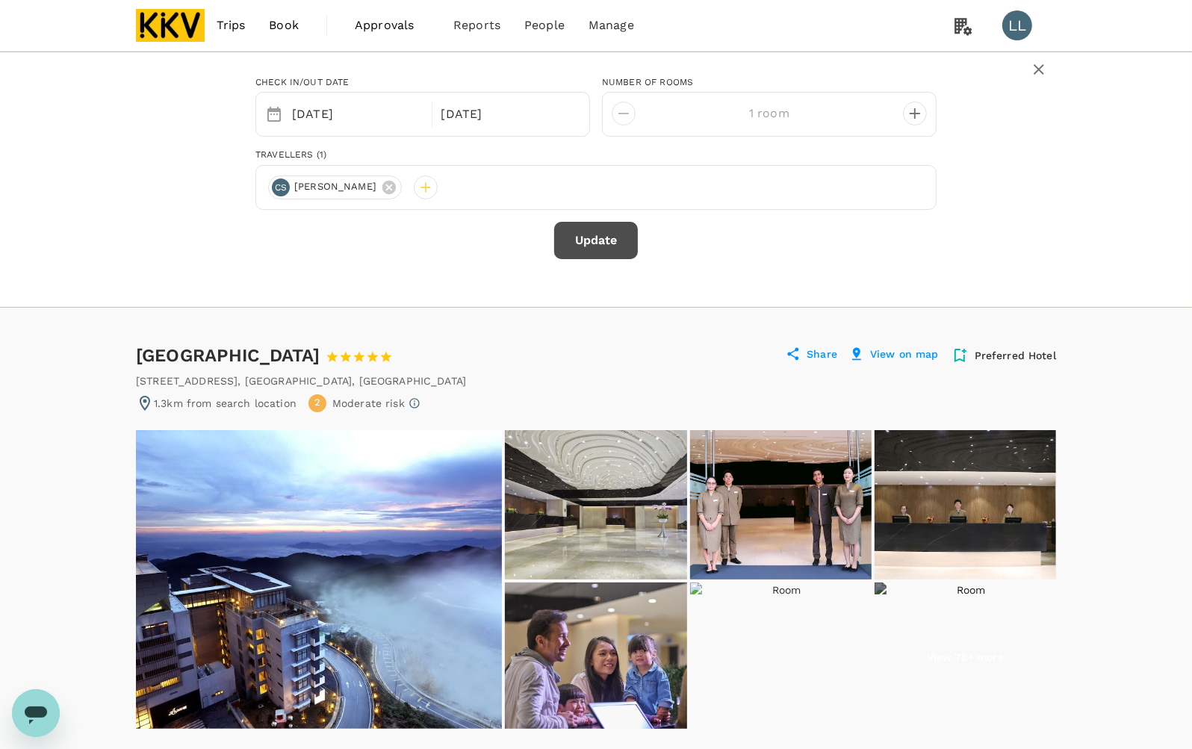
click at [594, 240] on button "Update" at bounding box center [596, 240] width 84 height 37
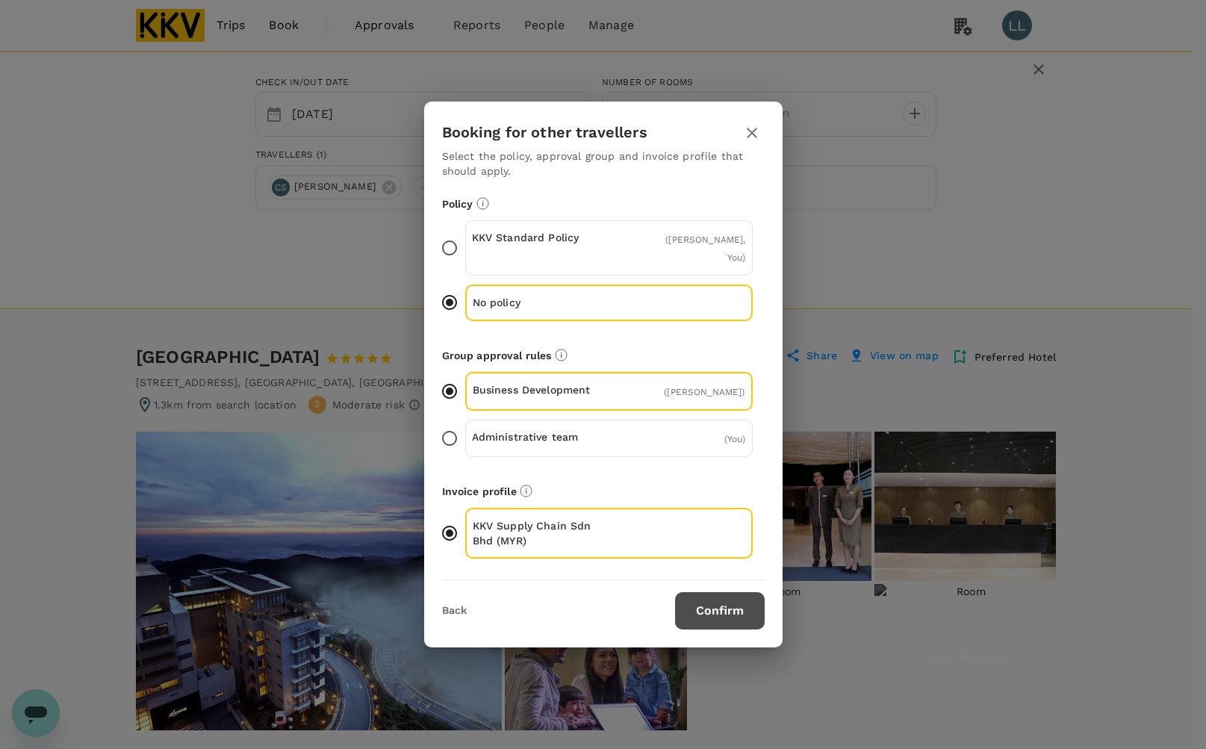
click at [715, 625] on button "Confirm" at bounding box center [720, 610] width 90 height 37
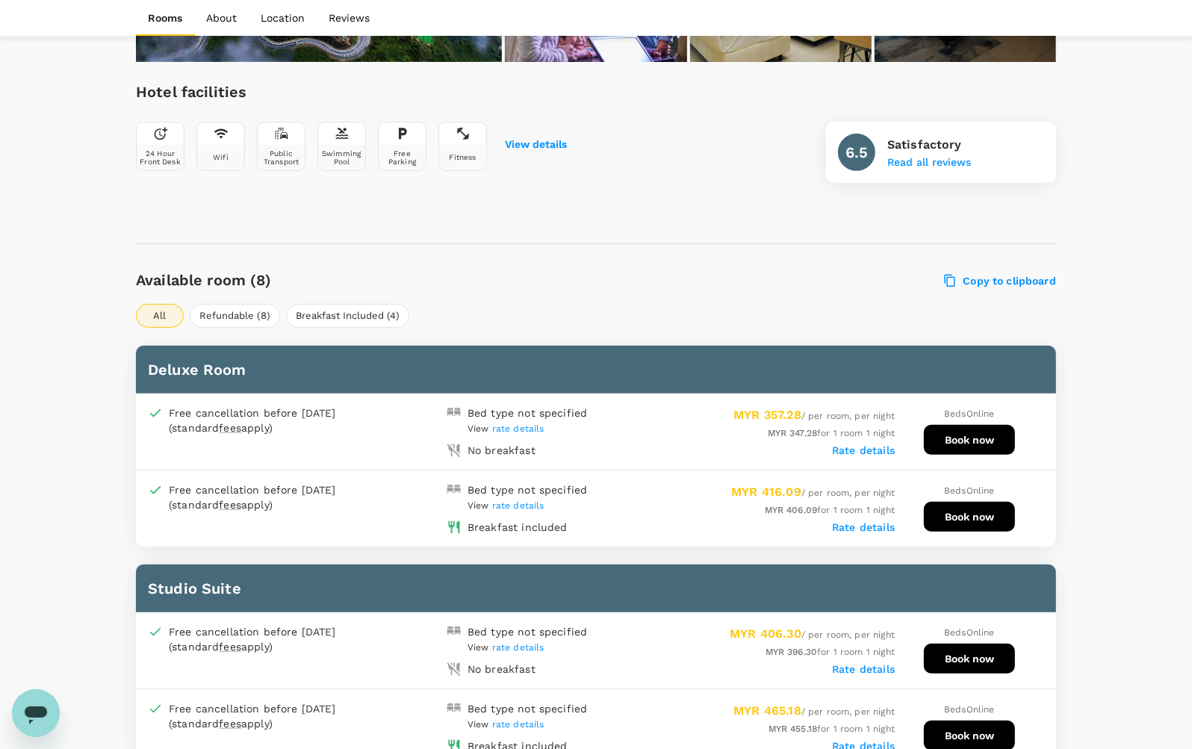
scroll to position [467, 0]
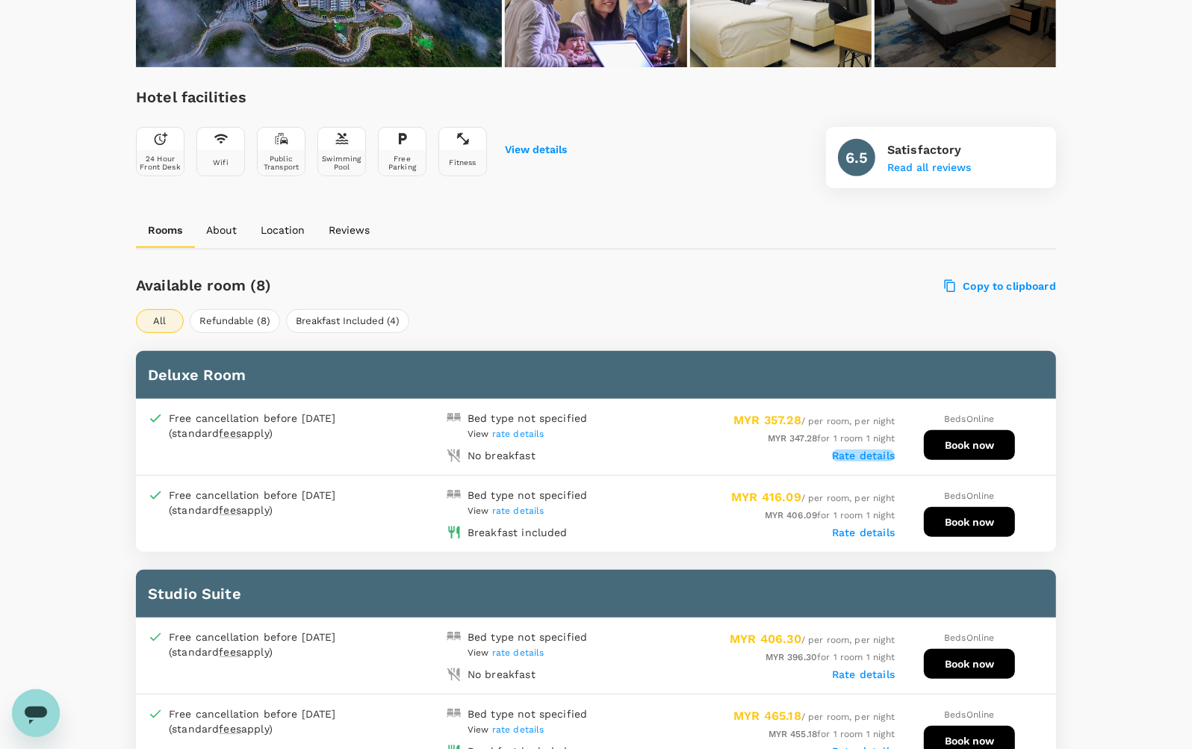
click at [857, 450] on label "Rate details" at bounding box center [863, 456] width 63 height 12
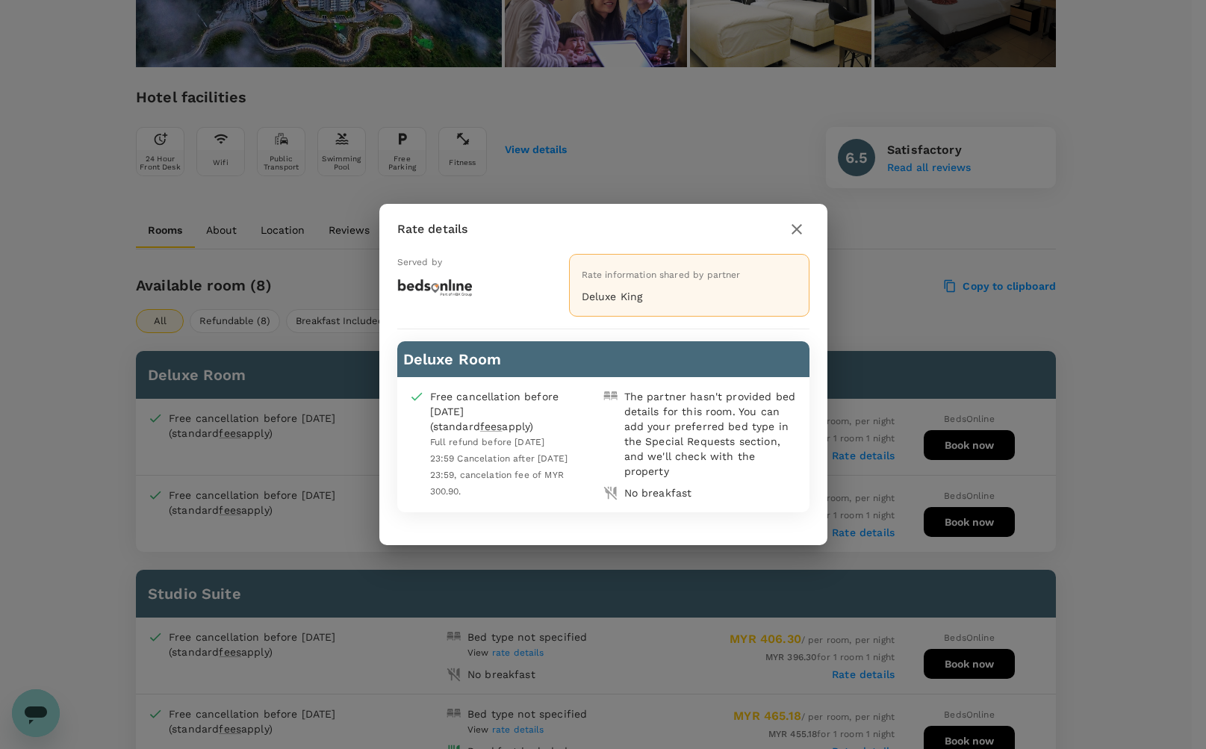
click at [797, 229] on icon "button" at bounding box center [797, 229] width 10 height 10
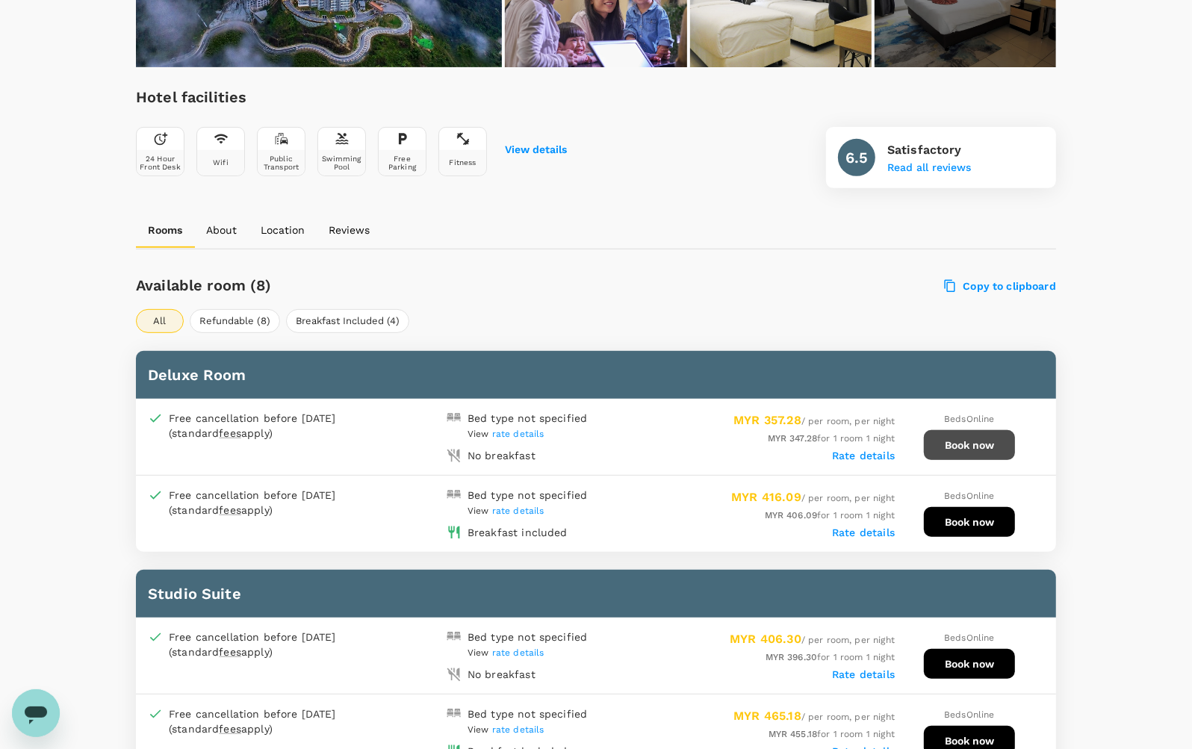
click at [966, 442] on button "Book now" at bounding box center [969, 445] width 91 height 30
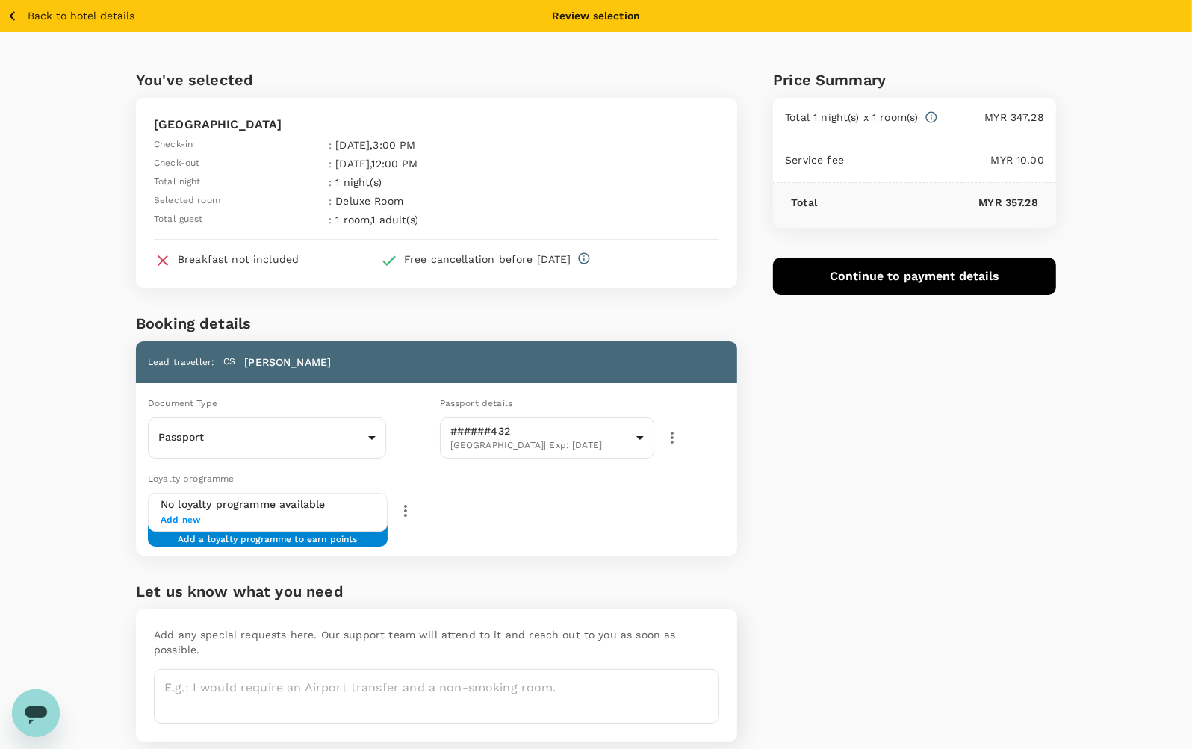
click at [15, 10] on icon "button" at bounding box center [12, 16] width 19 height 19
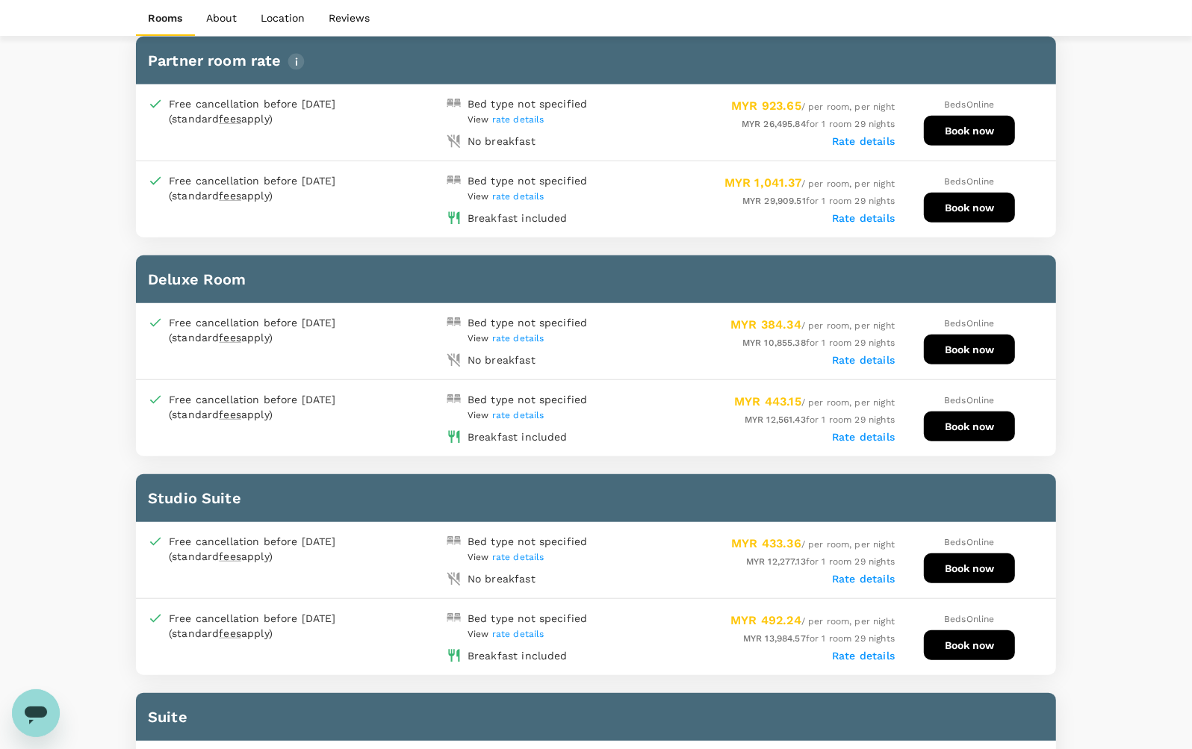
scroll to position [928, 0]
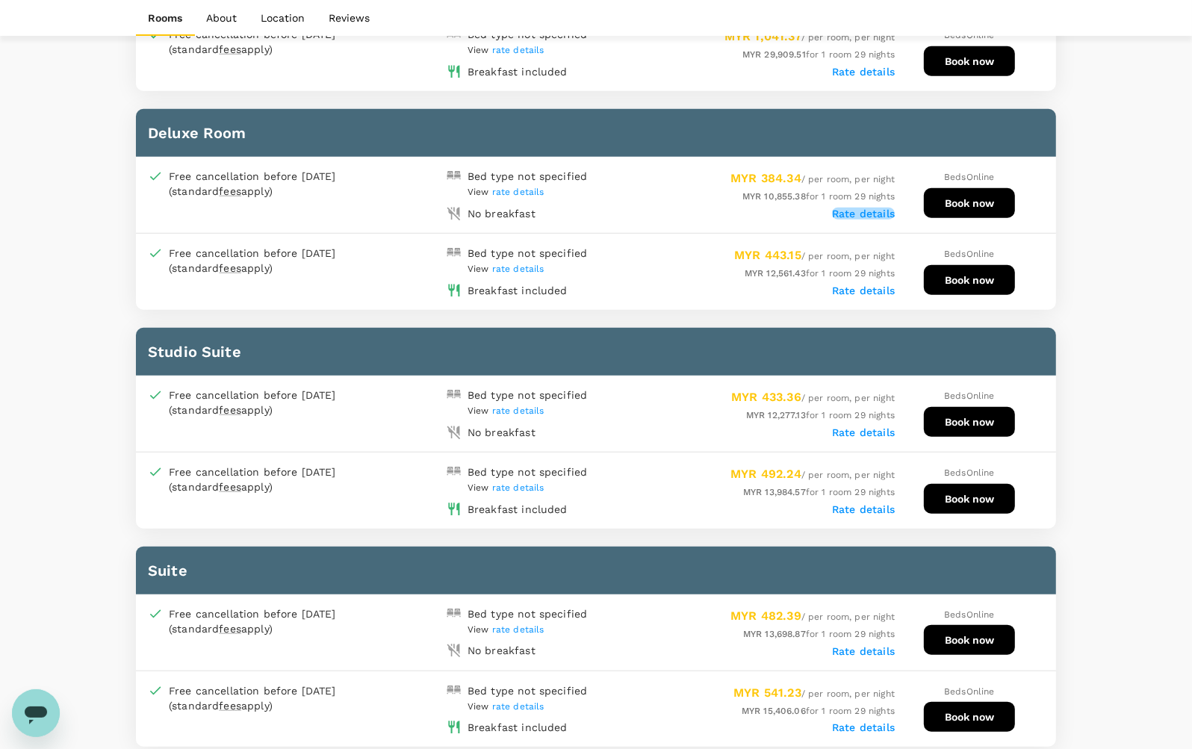
click at [880, 208] on label "Rate details" at bounding box center [863, 214] width 63 height 12
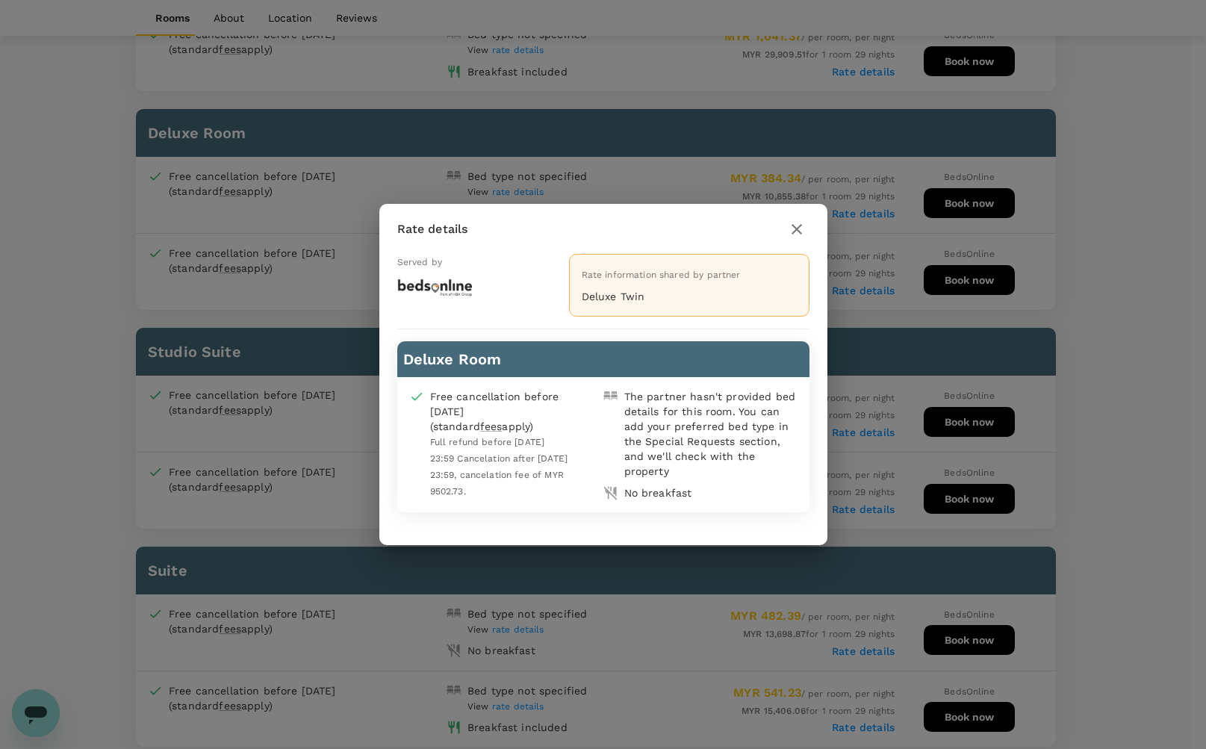
click at [798, 232] on icon "button" at bounding box center [797, 229] width 10 height 10
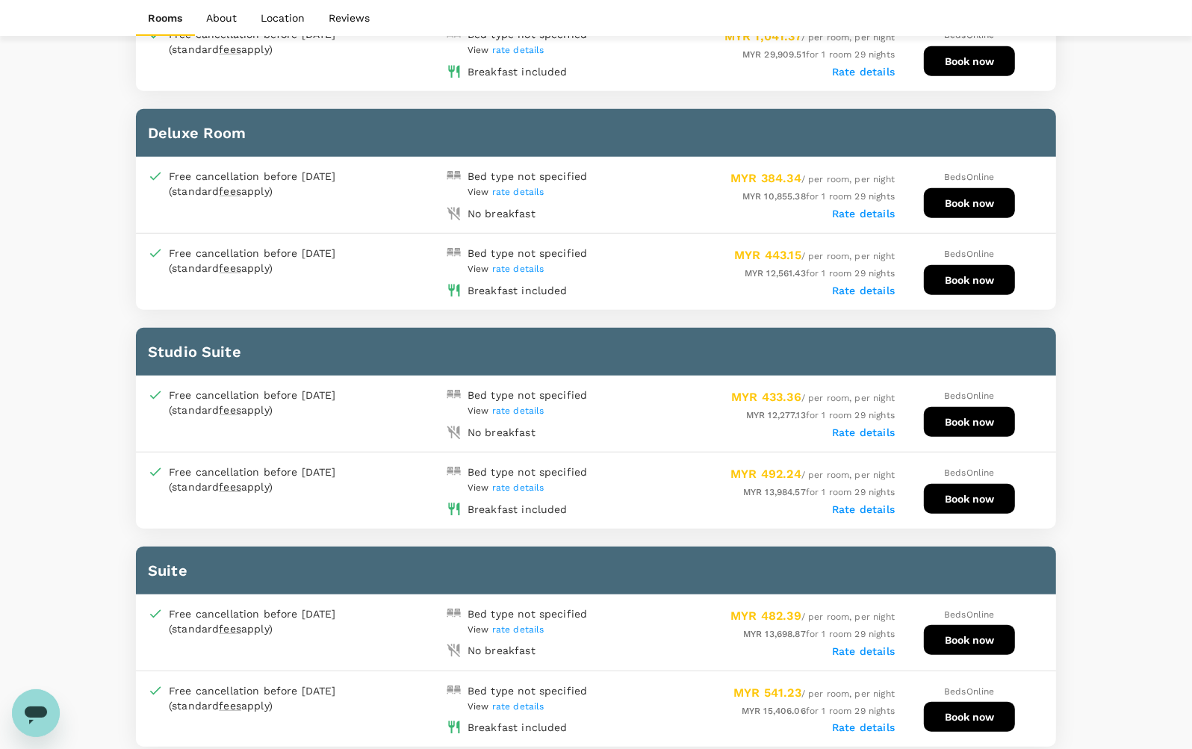
click at [864, 208] on label "Rate details" at bounding box center [863, 214] width 63 height 12
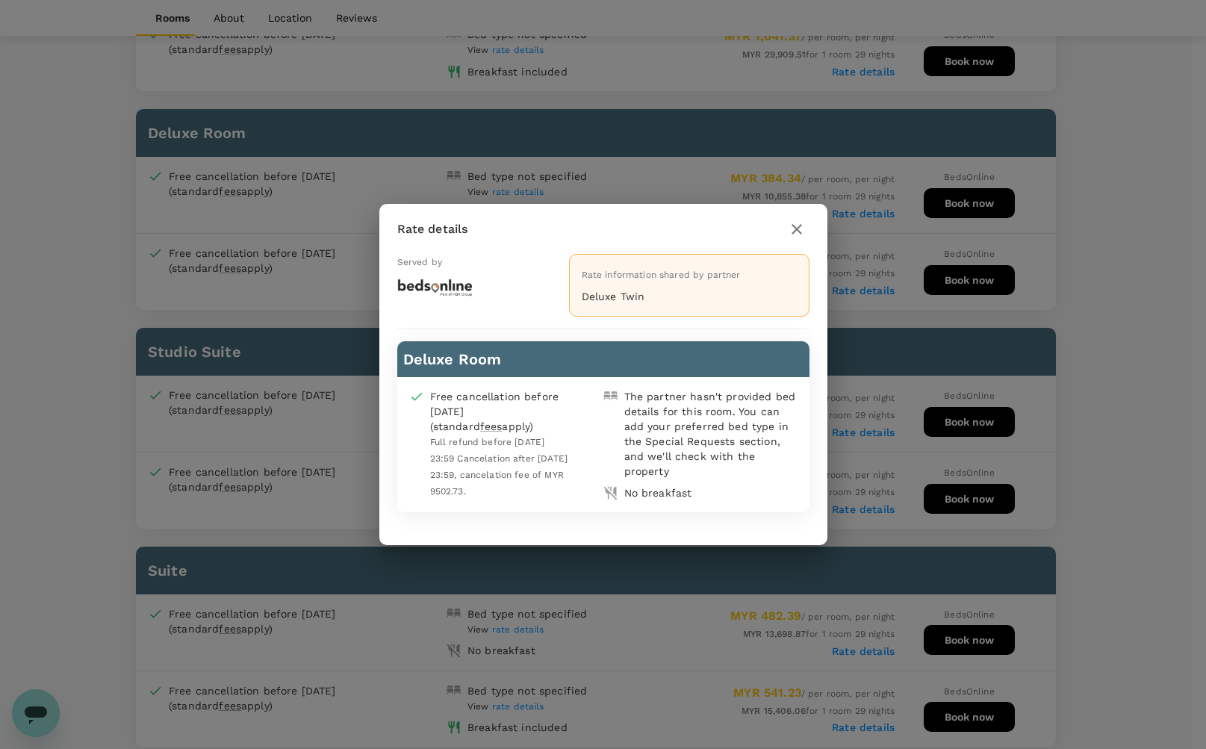
click at [123, 457] on div "Rate details Served by Rate information shared by partner Deluxe Twin Deluxe Ro…" at bounding box center [603, 374] width 1206 height 749
click at [1125, 62] on div "Rate details Served by Rate information shared by partner Deluxe Twin Deluxe Ro…" at bounding box center [603, 374] width 1206 height 749
click at [786, 235] on button "button" at bounding box center [796, 229] width 25 height 25
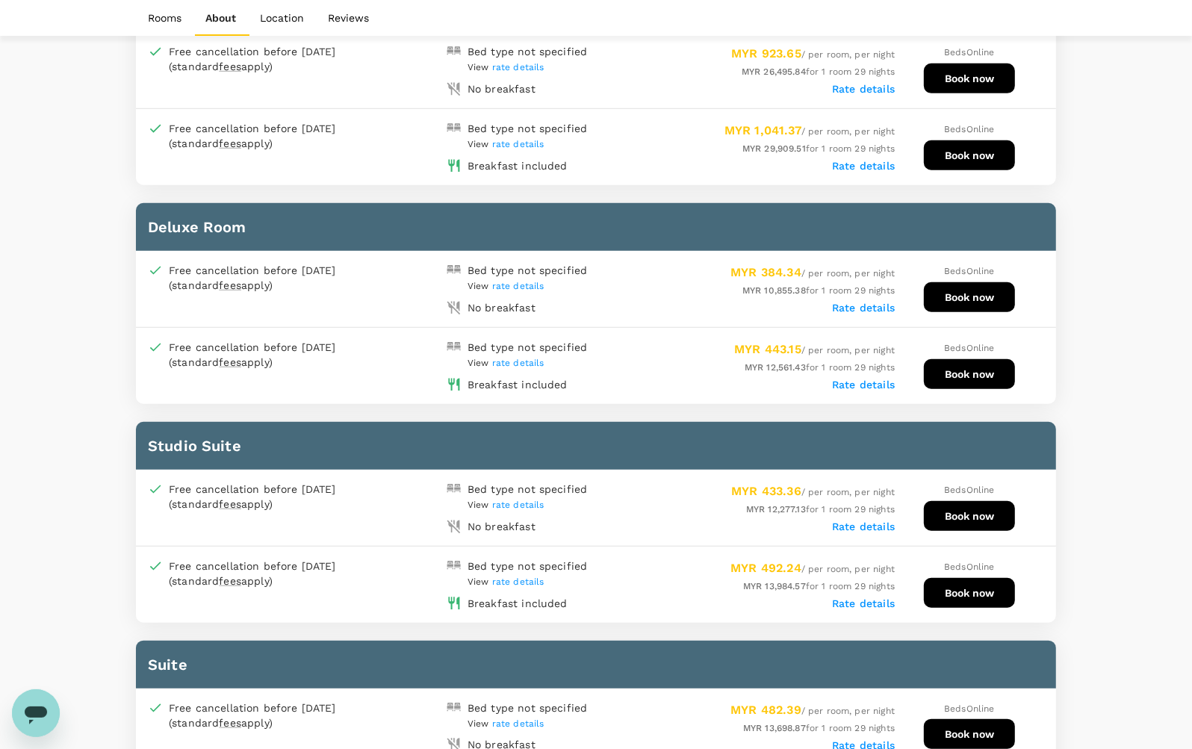
scroll to position [367, 0]
